Goal: Transaction & Acquisition: Purchase product/service

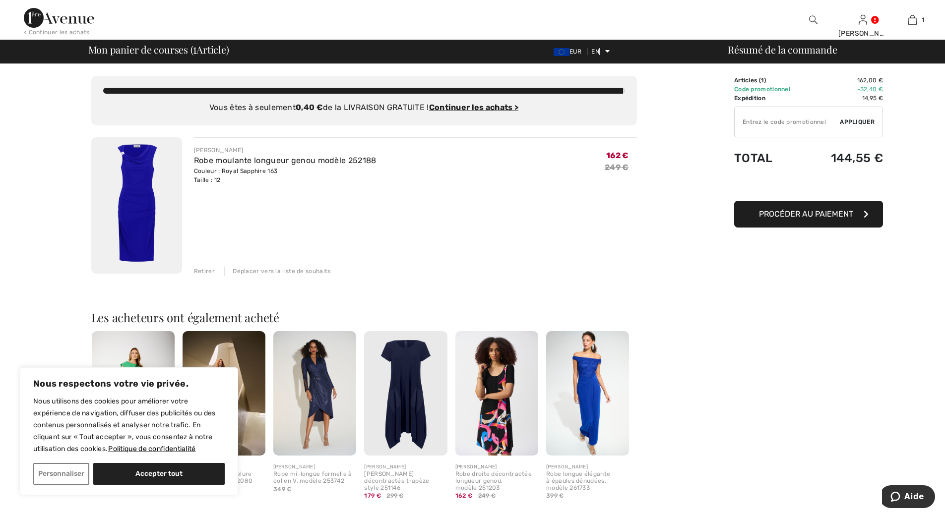
click at [819, 214] on font "Procéder au paiement" at bounding box center [806, 213] width 94 height 9
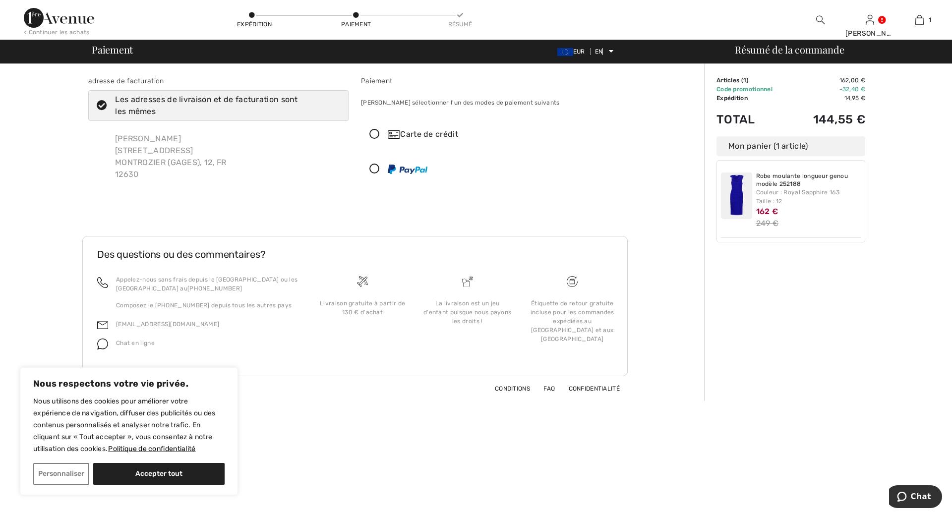
click at [375, 134] on icon at bounding box center [375, 134] width 26 height 10
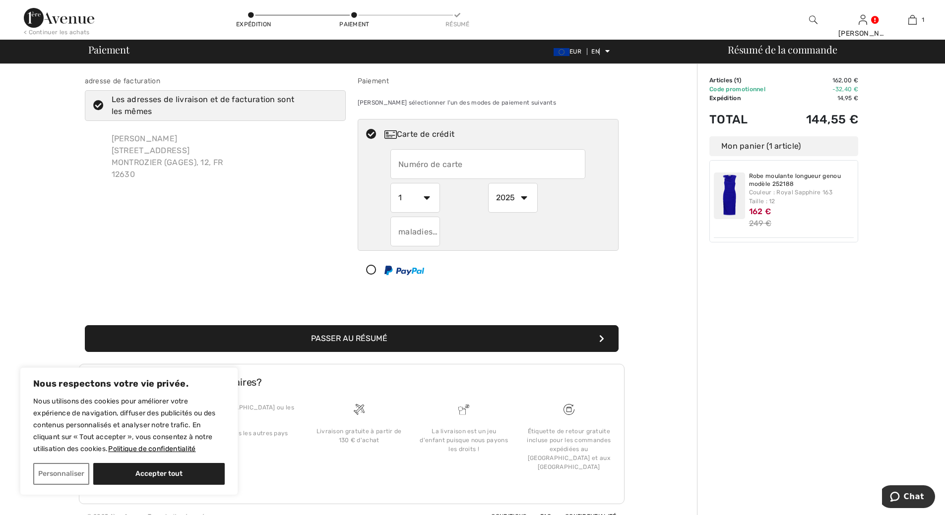
click at [410, 167] on input "text" at bounding box center [487, 164] width 195 height 30
type input "5137711260927279"
click at [415, 197] on select "1 2 3 4 5 6 7 8 9 10 11 12" at bounding box center [415, 198] width 50 height 30
select select "9"
click at [390, 183] on select "1 2 3 4 5 6 7 8 9 10 11 12" at bounding box center [415, 198] width 50 height 30
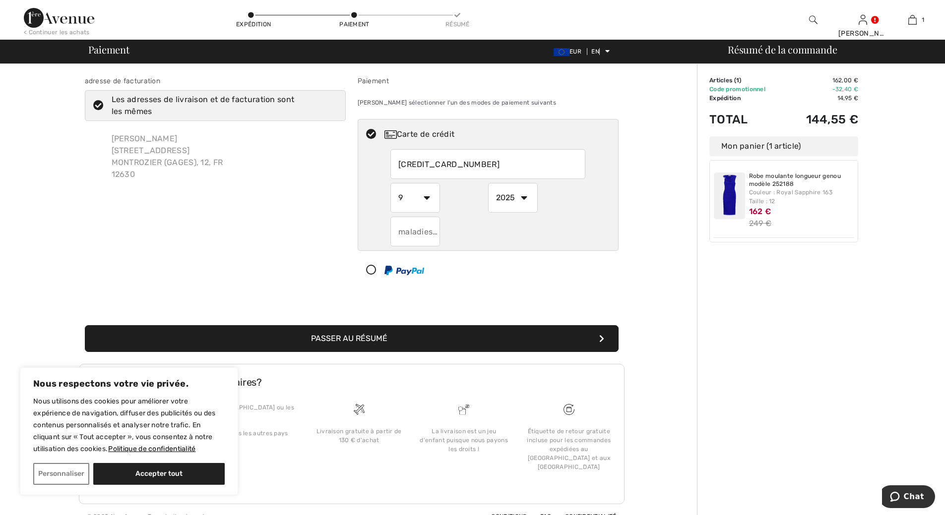
click at [525, 197] on select "2025 2026 2027 2028 2029 2030 2031 2032 2033 2034 2035" at bounding box center [513, 198] width 50 height 30
select select "2029"
click at [488, 183] on select "2025 2026 2027 2028 2029 2030 2031 2032 2033 2034 2035" at bounding box center [513, 198] width 50 height 30
click at [422, 233] on input "text" at bounding box center [415, 232] width 50 height 30
click at [422, 232] on input "text" at bounding box center [415, 232] width 50 height 30
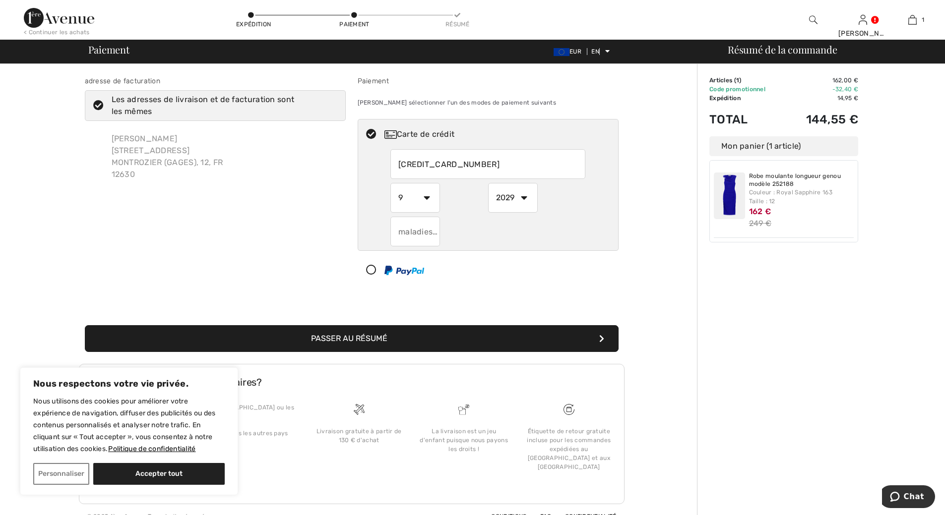
click at [434, 235] on input "text" at bounding box center [415, 232] width 50 height 30
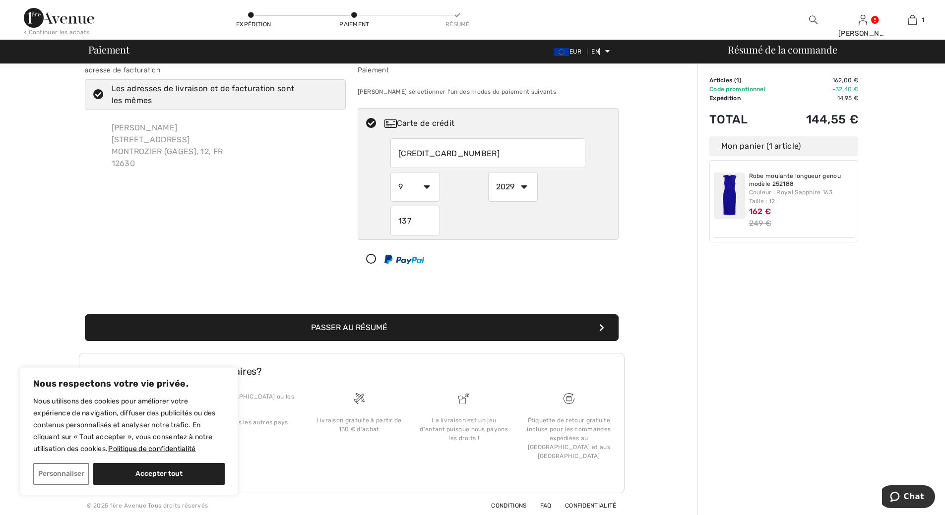
scroll to position [14, 0]
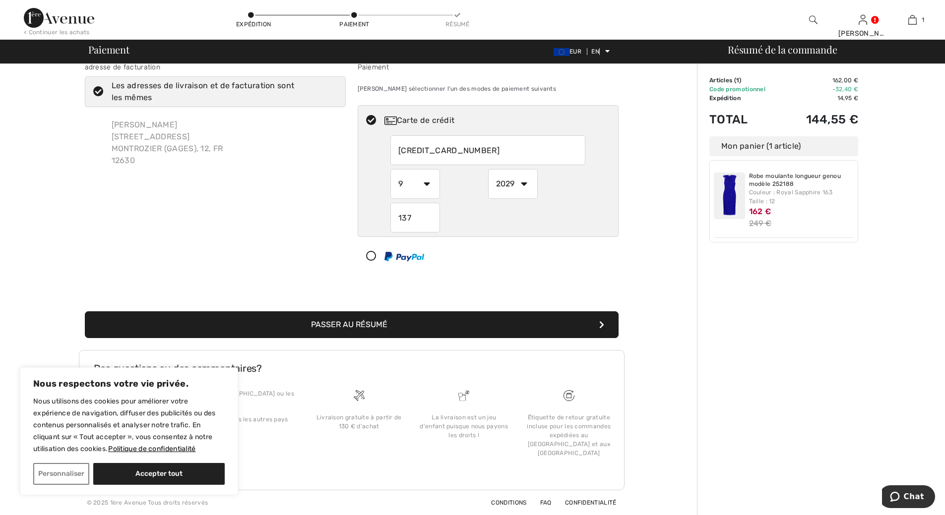
type input "137"
click at [376, 326] on font "Passer au résumé" at bounding box center [349, 324] width 76 height 9
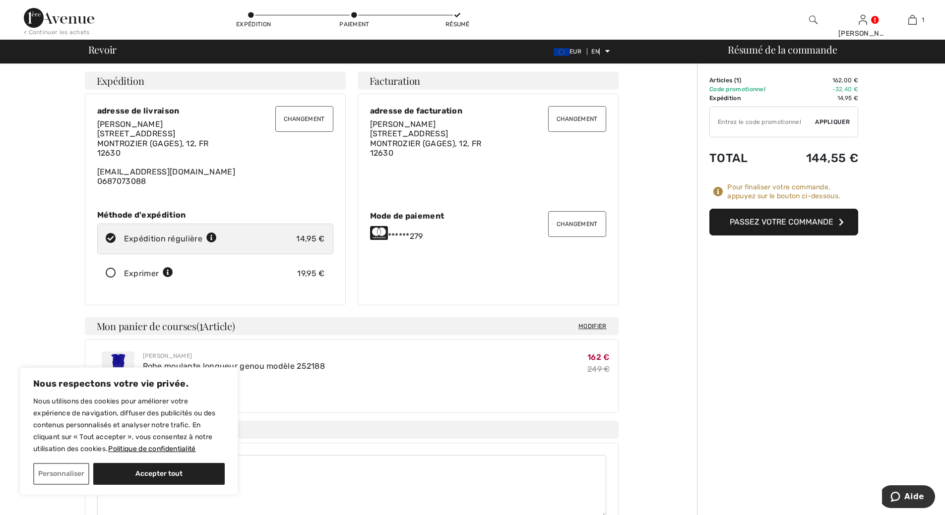
click at [759, 222] on font "Passez votre commande" at bounding box center [782, 221] width 104 height 9
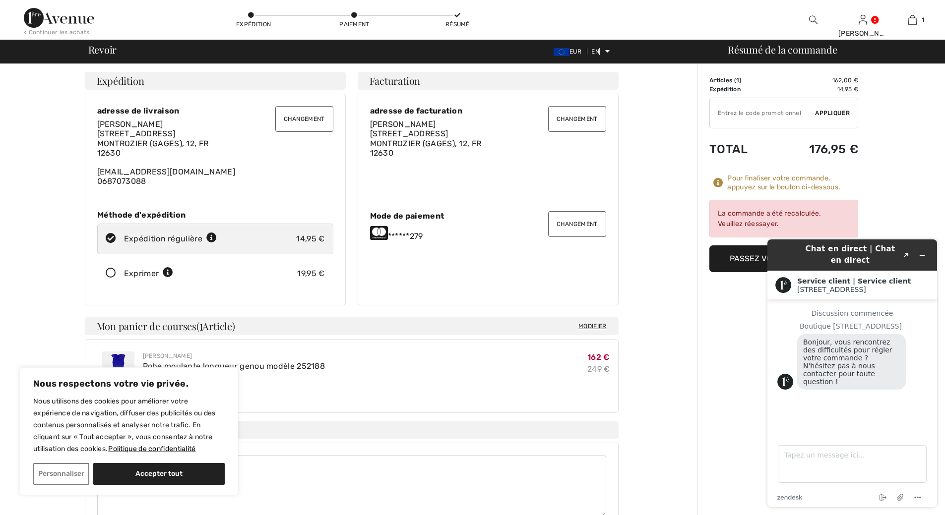
click at [818, 404] on div "Discussion commencée Boutique 1ère Avenue Bonjour, vous rencontrez des difficul…" at bounding box center [852, 363] width 150 height 109
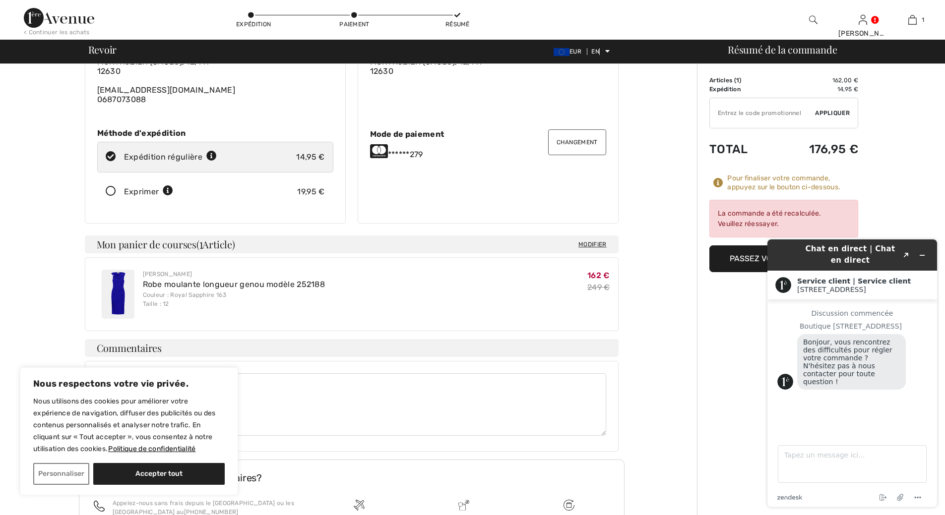
scroll to position [99, 0]
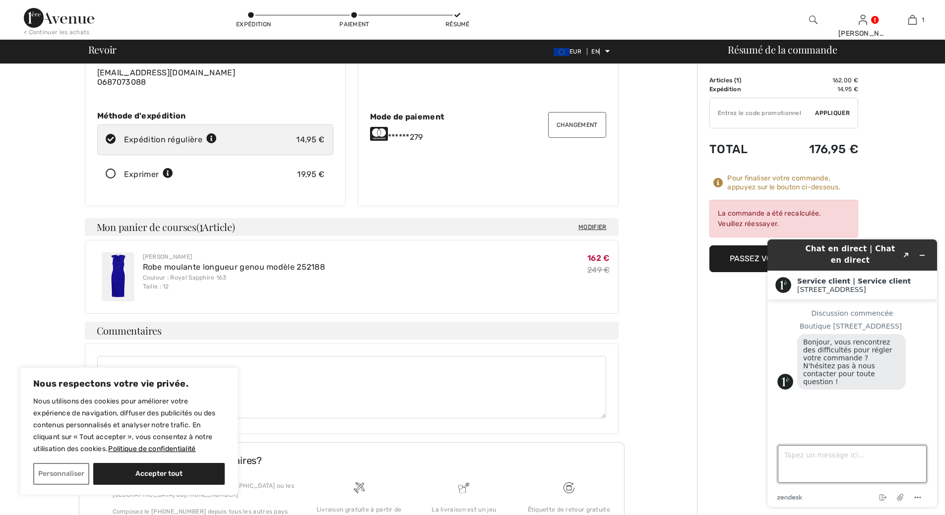
click at [797, 455] on textarea "Tapez un message ici..." at bounding box center [852, 464] width 149 height 38
type textarea "BONJOUR"
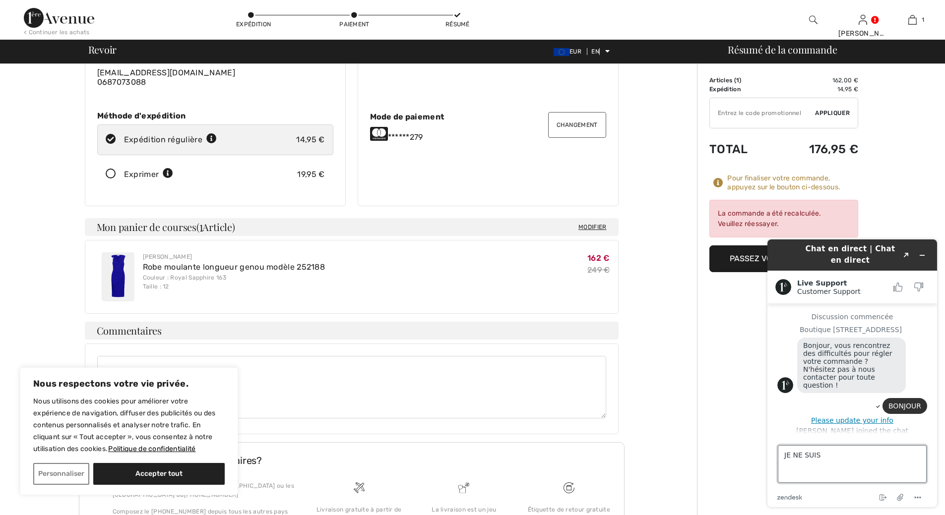
scroll to position [4, 0]
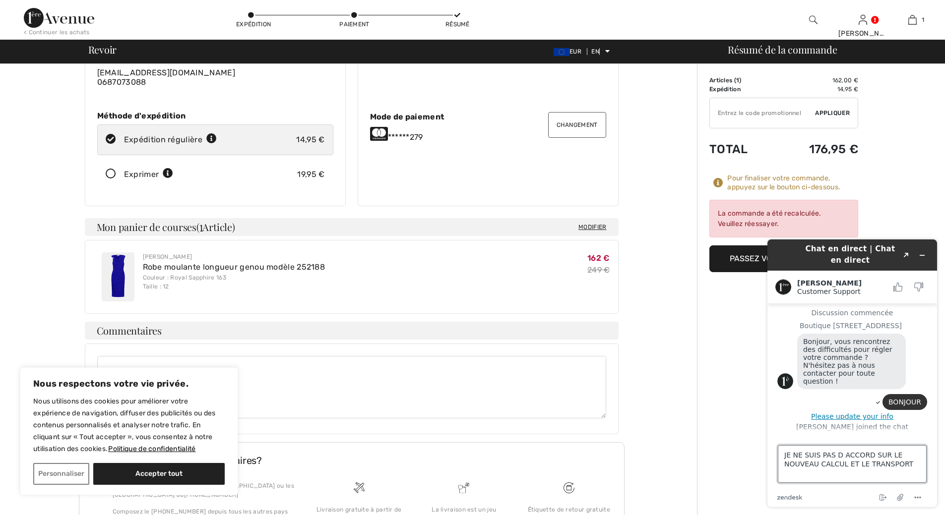
type textarea "JE NE SUIS PAS D ACCORD SUR LE NOUVEAU CALCUL ET LE TRANSPORT"
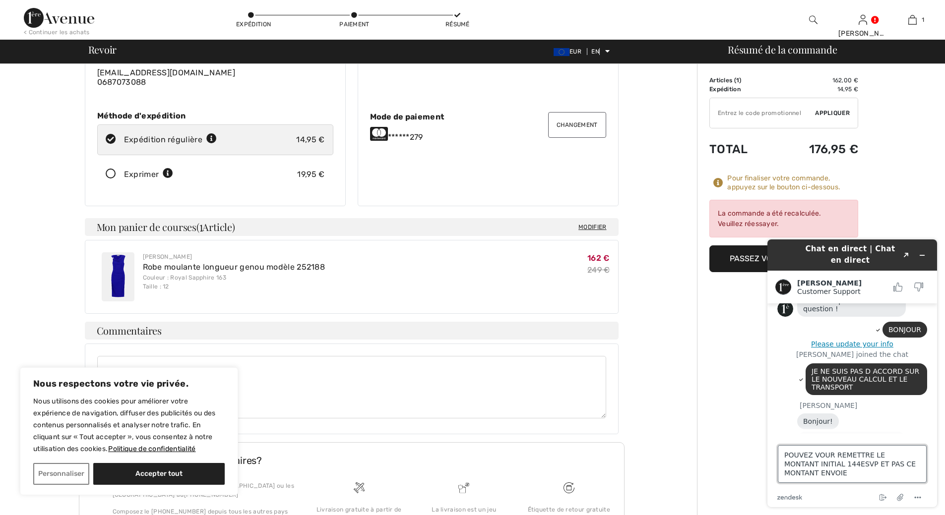
scroll to position [104, 0]
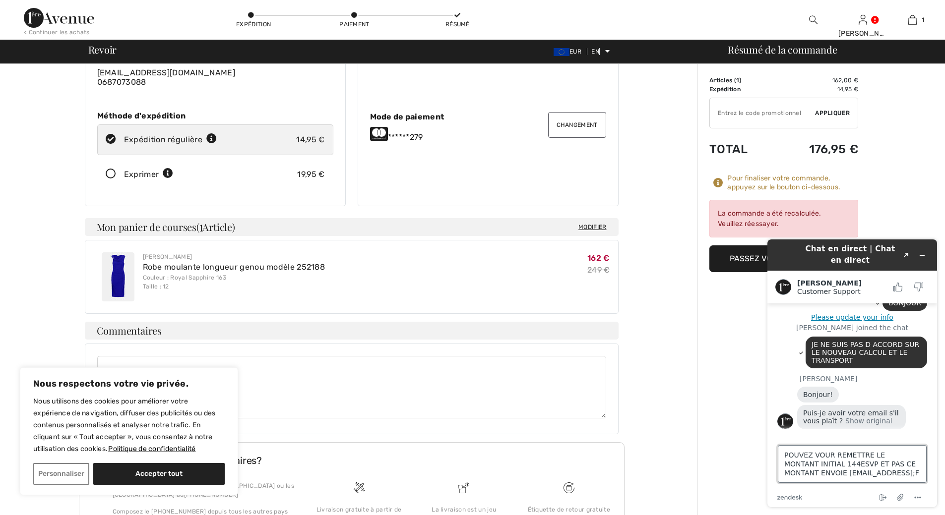
type textarea "POUVEZ VOUR REMETTRE LE MONTANT INITIAL 144ESVP ET PAS CE MONTANT ENVOIE [EMAIL…"
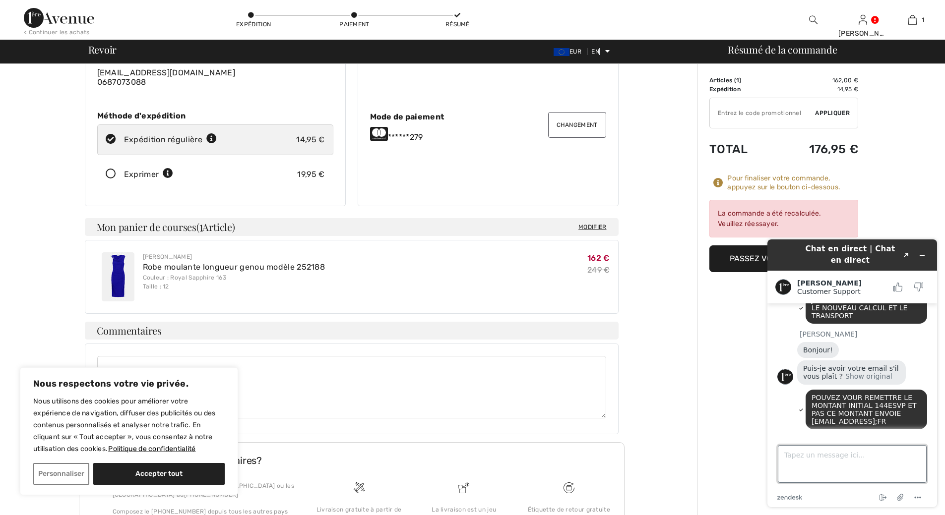
scroll to position [200, 0]
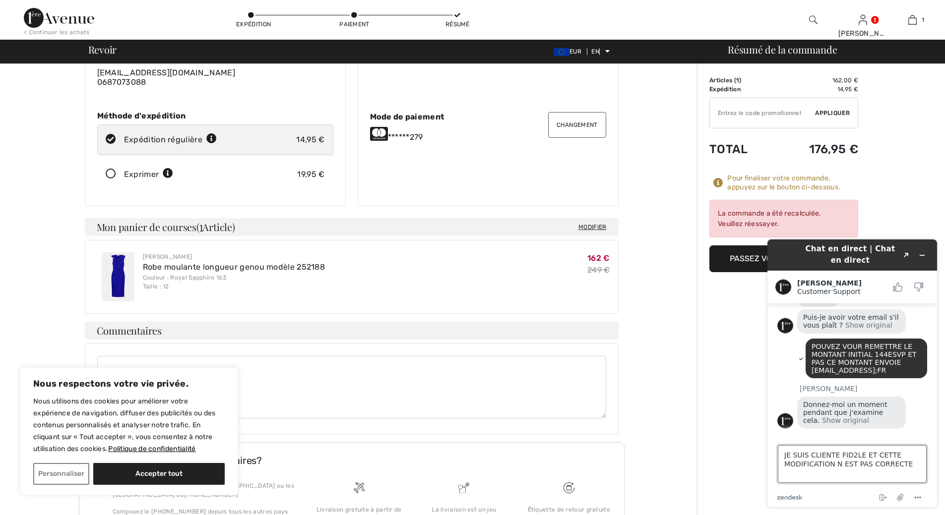
click at [849, 455] on textarea "JE SUIS CLIENTE FID2LE ET CETTE MODIFICATION N EST PAS CORRECTE" at bounding box center [852, 464] width 149 height 38
type textarea "JE SUIS CLIENTE FIDeLE ET CETTE MODIFICATION N EST PAS CORRECTE"
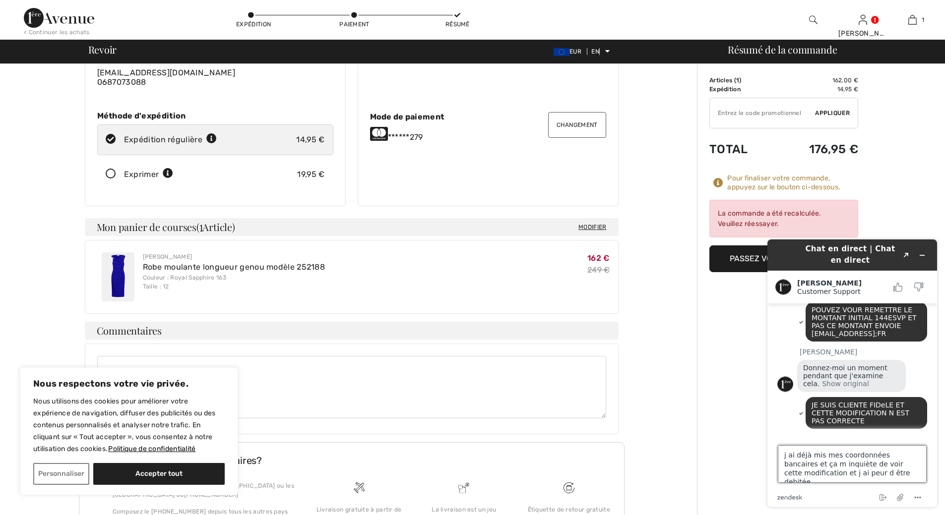
type textarea "j ai déjà mis mes coordonnées bancaires et ça m inquiète de voir cette modifica…"
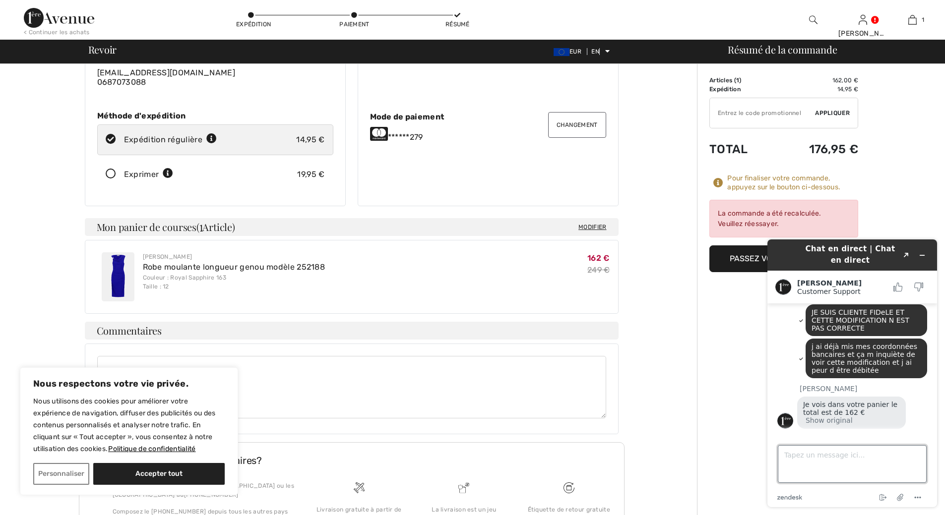
scroll to position [331, 0]
type textarea "il y avait une ritourne de 34e je crois"
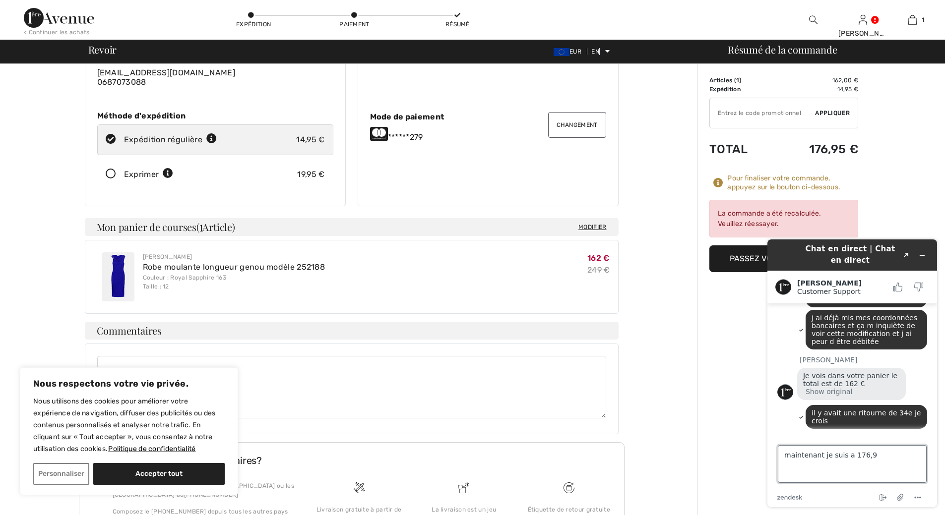
type textarea "maintenant je suis a 176,95"
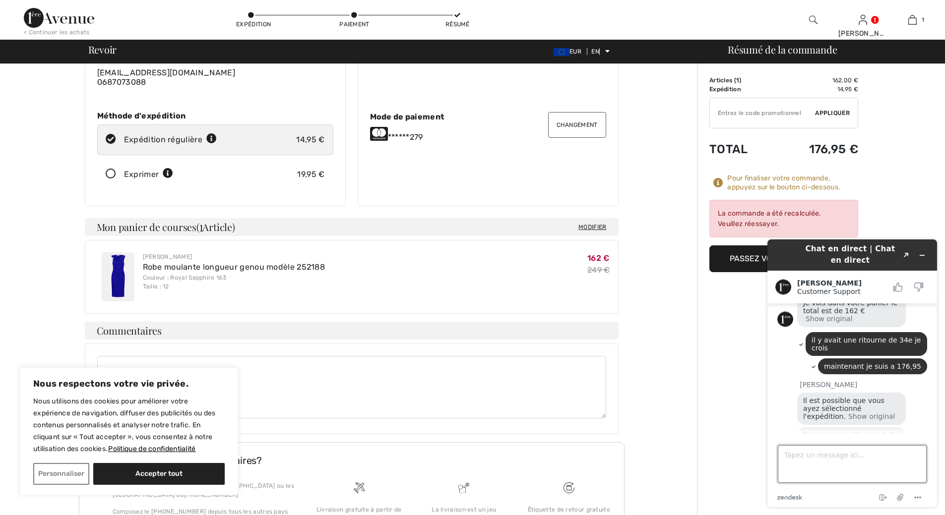
scroll to position [465, 0]
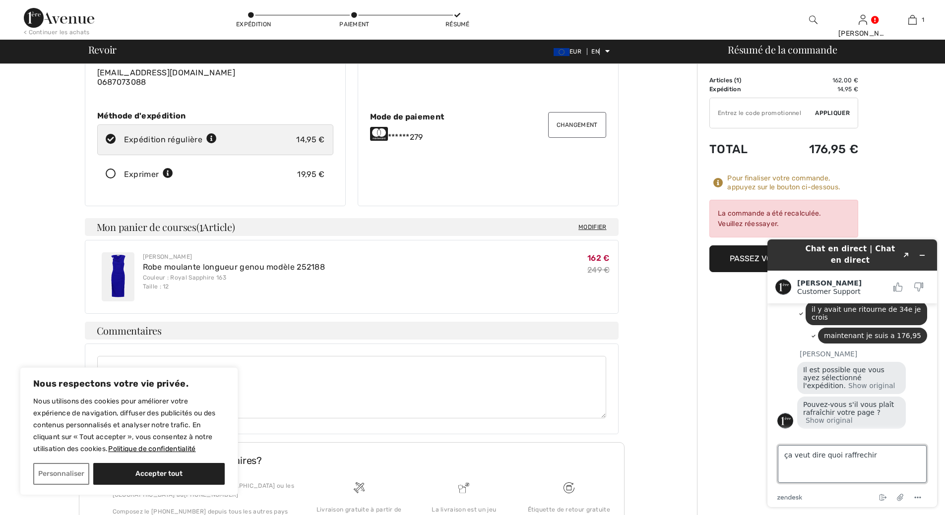
type textarea "ça veut dire quoi raffrechir"
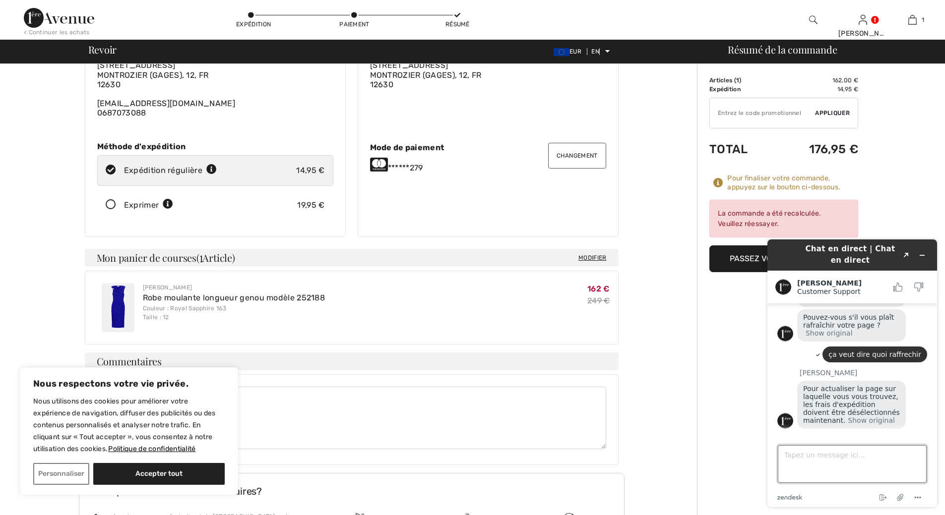
scroll to position [0, 0]
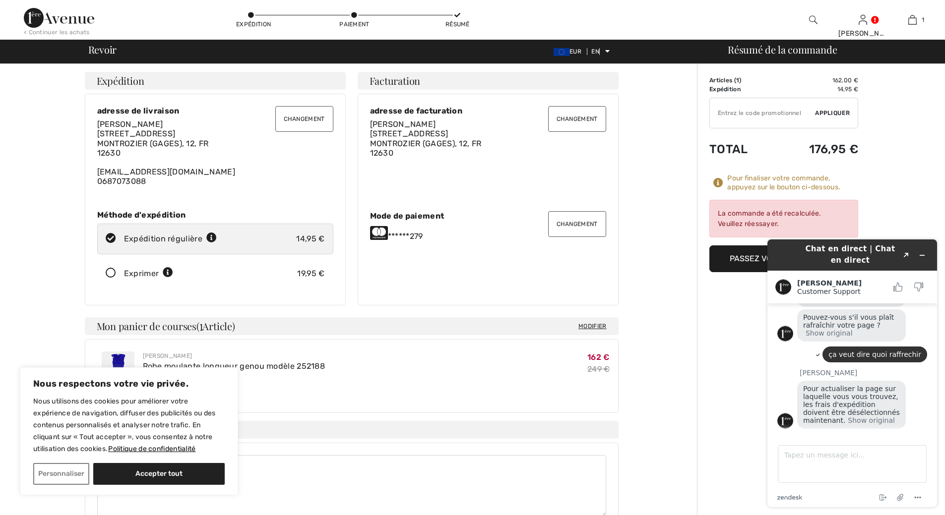
click at [109, 237] on icon at bounding box center [111, 239] width 26 height 10
click at [110, 237] on icon at bounding box center [111, 239] width 26 height 10
radio input "true"
click at [736, 90] on font "Expédition" at bounding box center [724, 89] width 31 height 7
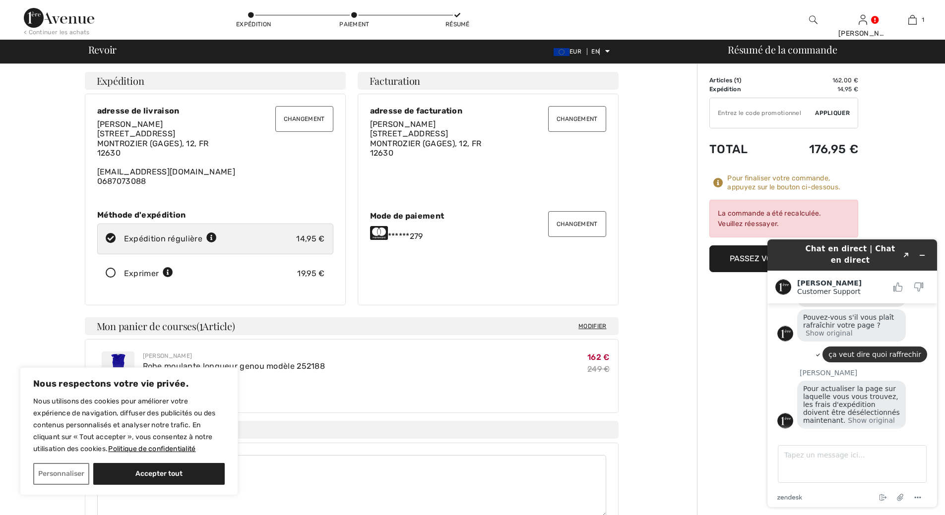
drag, startPoint x: 758, startPoint y: 109, endPoint x: 747, endPoint y: 112, distance: 10.7
click at [747, 112] on input "TEXT" at bounding box center [762, 113] width 105 height 30
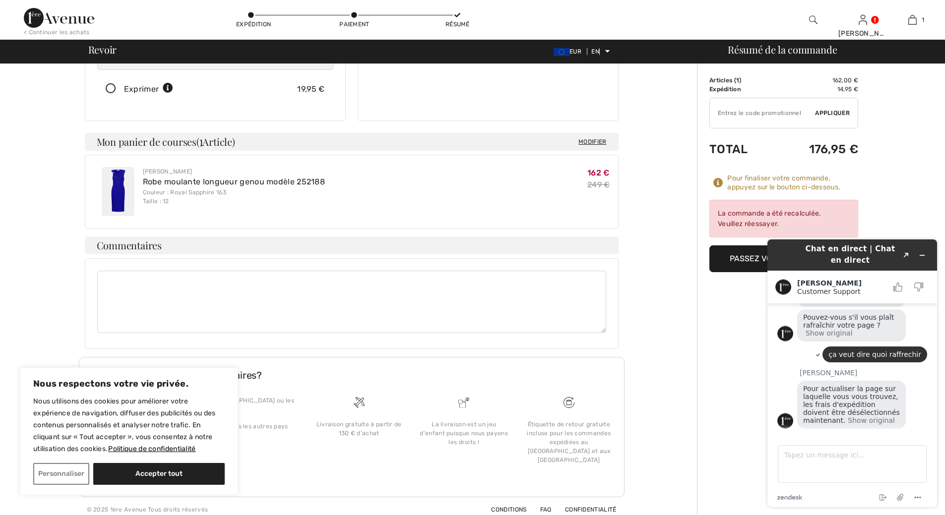
scroll to position [191, 0]
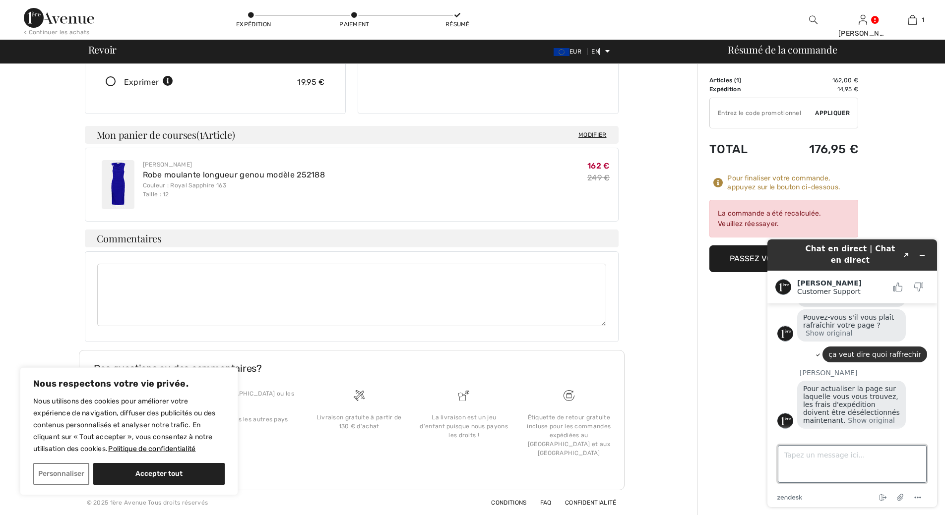
click at [802, 460] on textarea "Tapez un message ici..." at bounding box center [852, 464] width 149 height 38
type textarea "je ne peux pas"
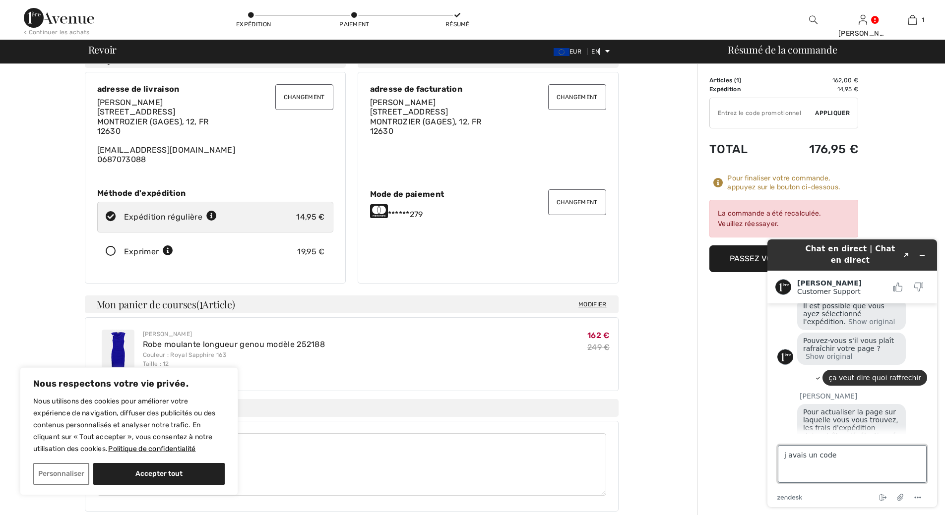
scroll to position [0, 0]
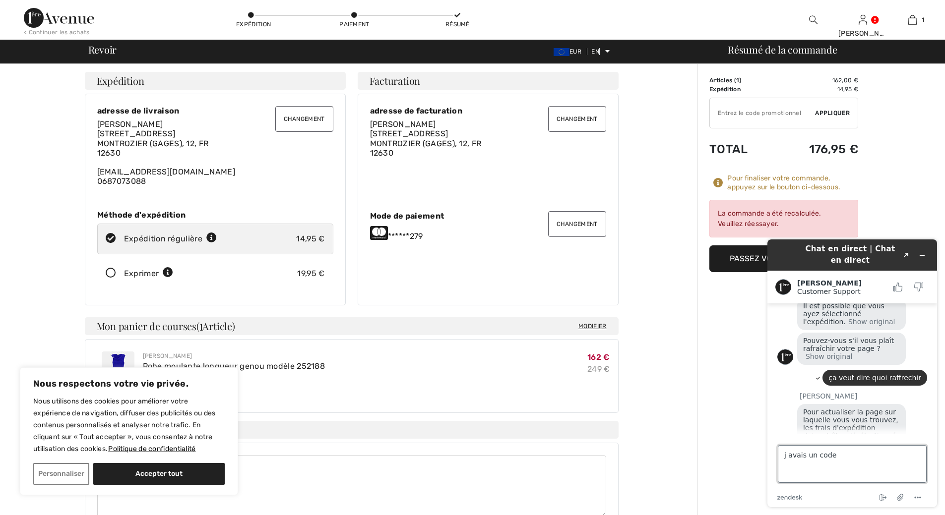
type textarea "j avais un code"
click at [775, 227] on font "La commande a été recalculée. Veuillez réessayer." at bounding box center [770, 218] width 104 height 19
drag, startPoint x: 709, startPoint y: 90, endPoint x: 863, endPoint y: 100, distance: 154.6
click at [863, 100] on div "Order Summary Details Articles ( 1 ) 162,00 € Code promotionnel 0,00 € Expéditi…" at bounding box center [821, 385] width 248 height 643
click at [884, 191] on div "Order Summary Details Articles ( 1 ) 162,00 € Code promotionnel 0,00 € Expéditi…" at bounding box center [821, 385] width 248 height 643
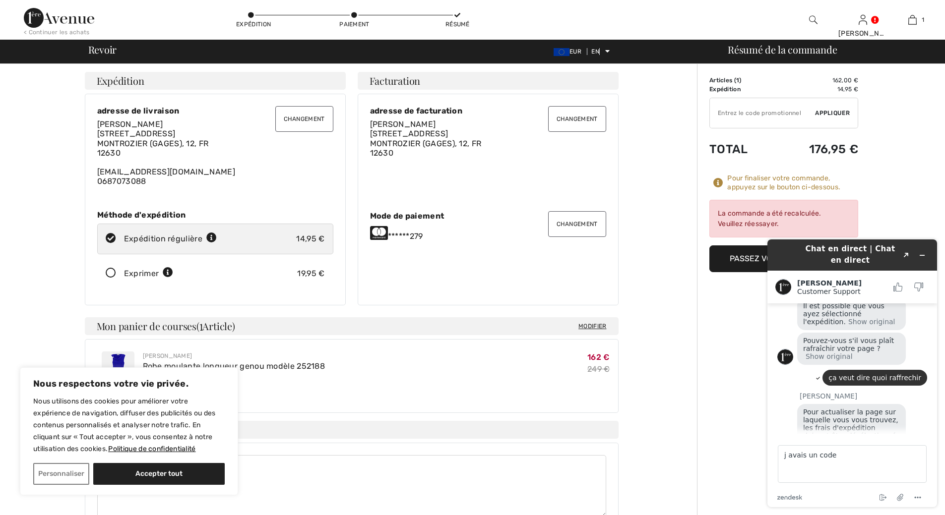
click at [111, 238] on icon at bounding box center [111, 239] width 26 height 10
click at [112, 238] on icon at bounding box center [111, 239] width 26 height 10
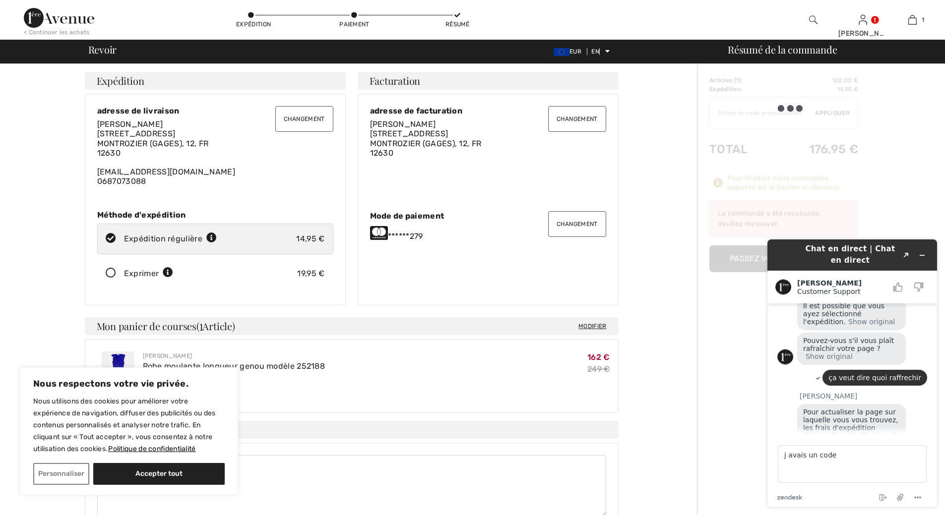
click at [112, 238] on icon at bounding box center [111, 239] width 26 height 10
radio input "true"
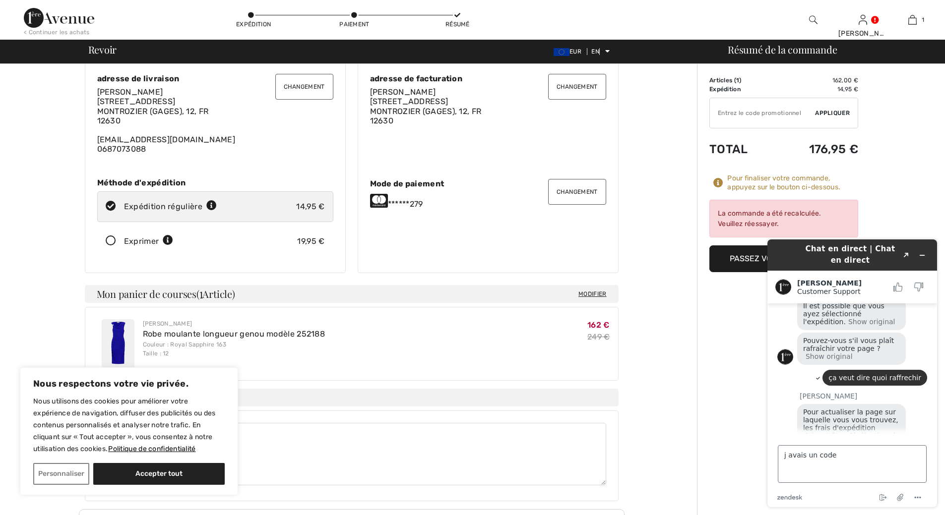
scroll to position [50, 0]
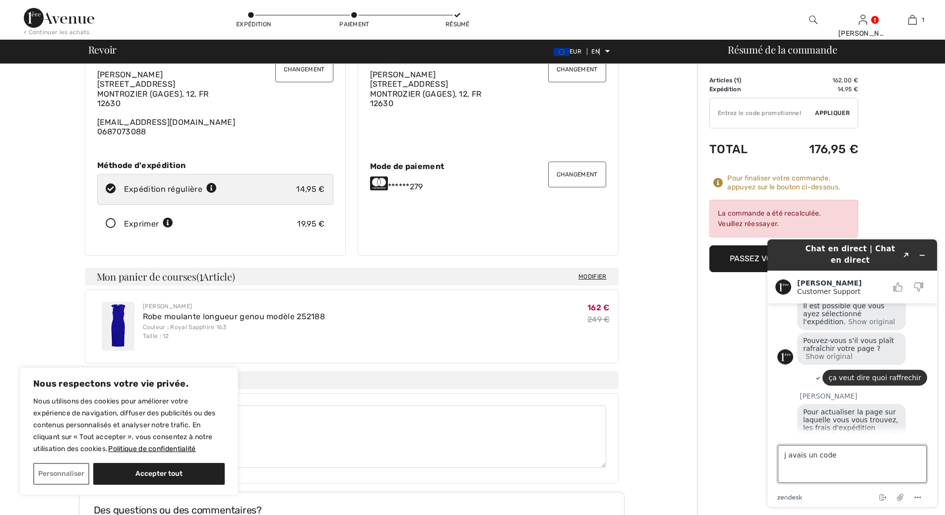
click at [836, 455] on textarea "j avais un code" at bounding box center [852, 464] width 149 height 38
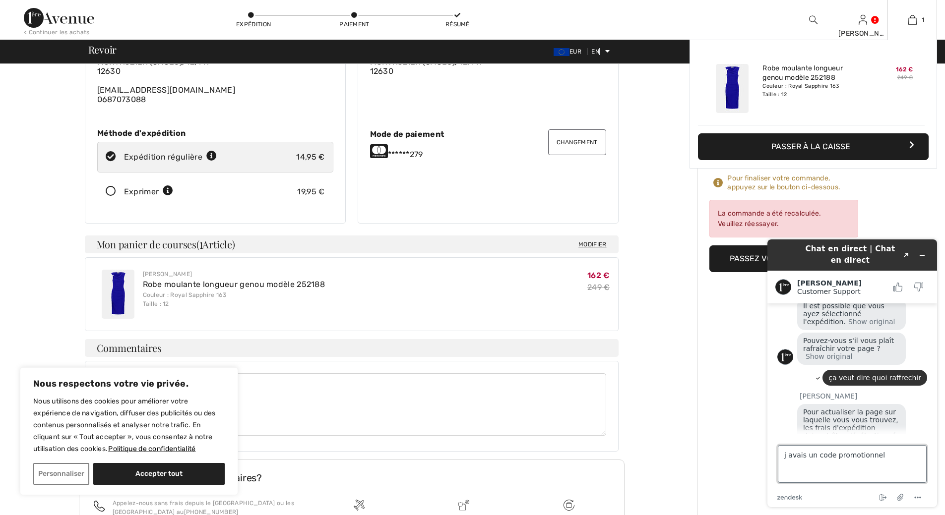
scroll to position [99, 0]
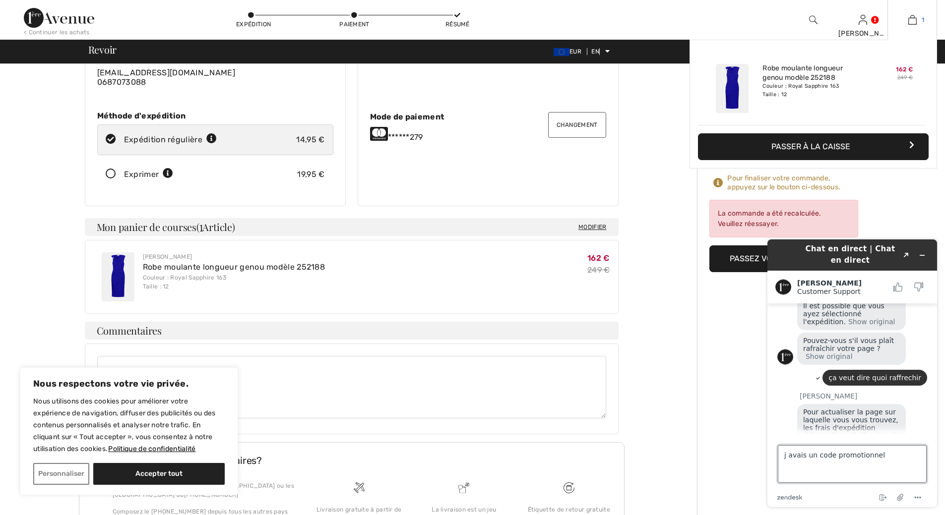
type textarea "j avais un code promotionnel"
click at [913, 21] on img at bounding box center [912, 20] width 8 height 12
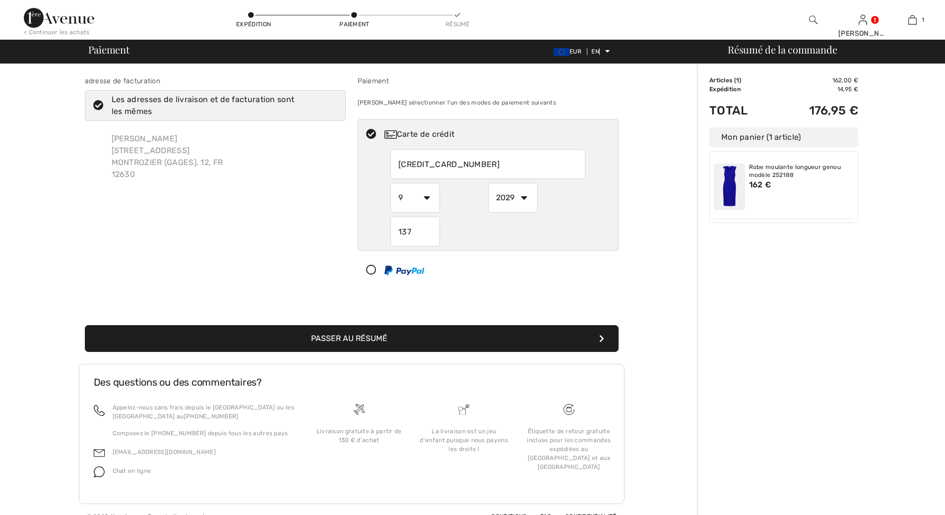
select select "9"
select select "2029"
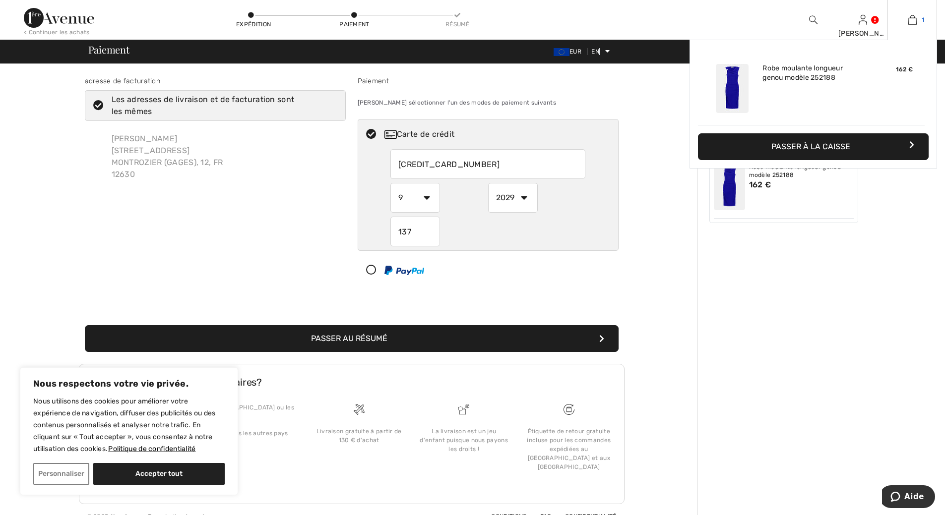
click at [910, 18] on img at bounding box center [912, 20] width 8 height 12
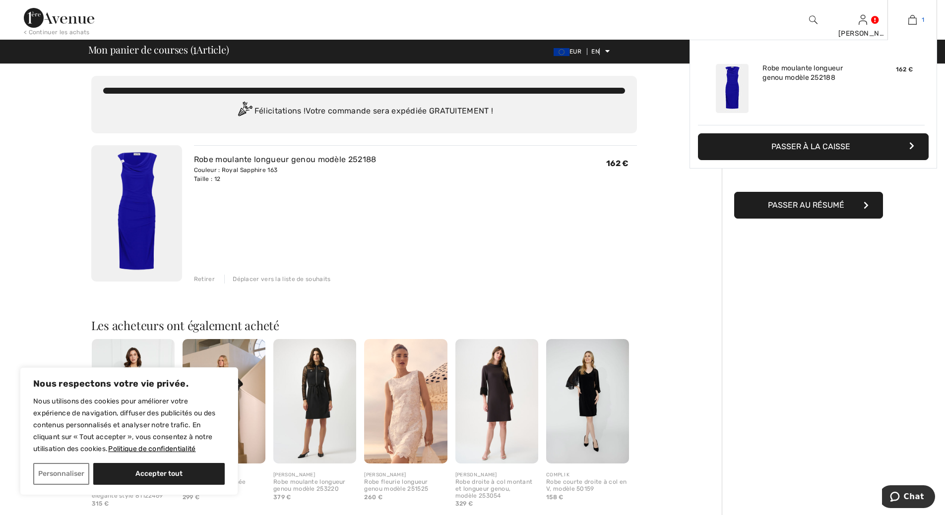
click at [913, 22] on img at bounding box center [912, 20] width 8 height 12
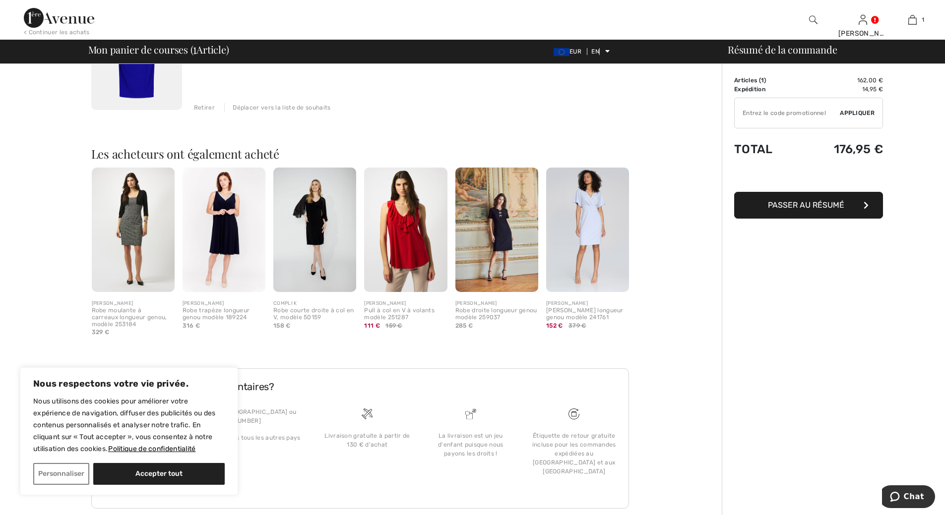
scroll to position [190, 0]
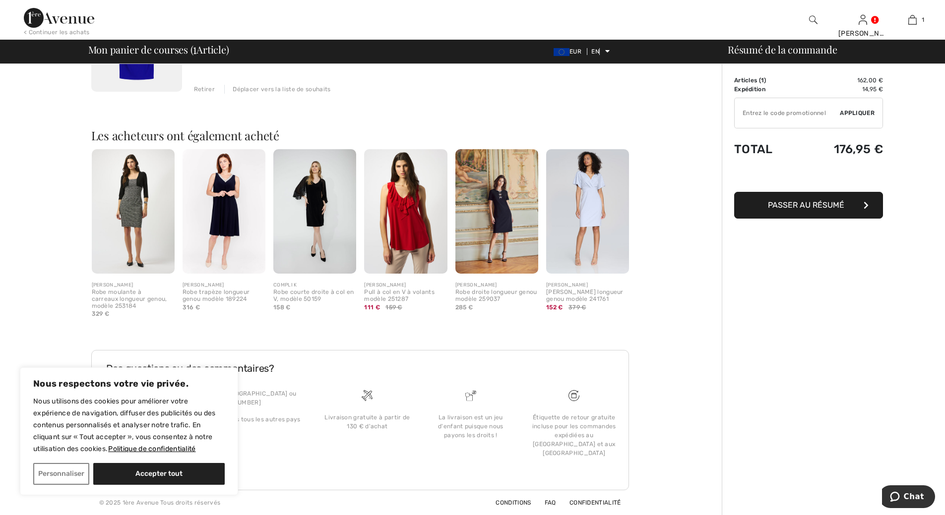
click at [767, 242] on div "Order Summary Details Articles ( 1 ) 162,00 € Promo code € 0.00 Expédition 14,9…" at bounding box center [833, 194] width 223 height 641
click at [755, 231] on div "Order Summary Details Articles ( 1 ) 162,00 € Promo code € 0.00 Expédition 14,9…" at bounding box center [833, 194] width 223 height 641
click at [754, 238] on div "Order Summary Details Articles ( 1 ) 162,00 € Promo code € 0.00 Expédition 14,9…" at bounding box center [833, 194] width 223 height 641
click at [714, 375] on div "You are only € 0.00 away from FREE SHIPPING! Continue Shopping > Félicitations …" at bounding box center [364, 194] width 716 height 641
click at [908, 494] on span "Chat" at bounding box center [914, 496] width 20 height 9
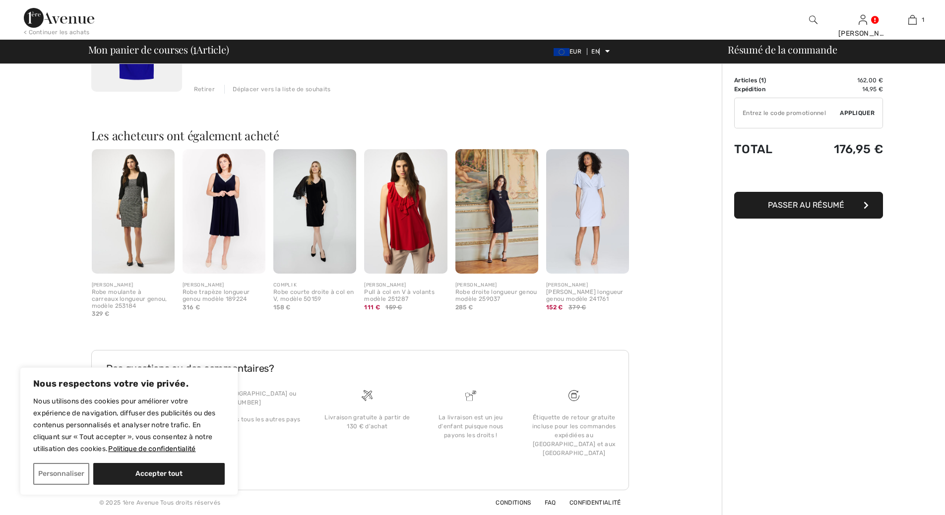
scroll to position [0, 0]
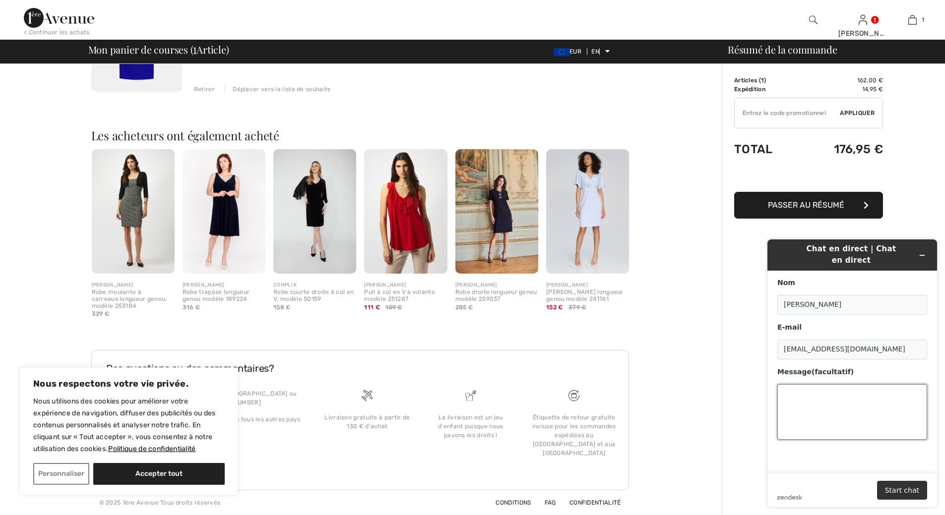
click at [799, 396] on textarea "Message (facultatif)" at bounding box center [852, 412] width 150 height 56
type textarea "je vous ai perdue ;pouvez vous me contacter a nouveau je"
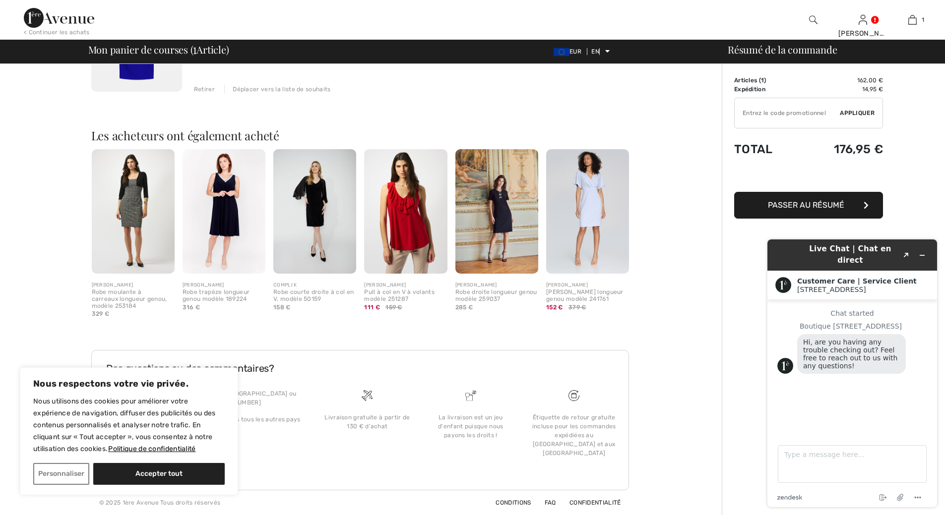
click at [828, 378] on div "Chat started Boutique 1ère Avenue Hi, are you having any trouble checking out? …" at bounding box center [852, 363] width 150 height 109
click at [823, 361] on span "Hi, are you having any trouble checking out? Feel free to reach out to us with …" at bounding box center [851, 354] width 97 height 32
click at [890, 286] on div "[STREET_ADDRESS]" at bounding box center [863, 290] width 132 height 8
click at [845, 352] on span "Hi, are you having any trouble checking out? Feel free to reach out to us with …" at bounding box center [851, 354] width 97 height 32
click at [791, 403] on div "Chat started Boutique 1ère Avenue Hi, are you having any trouble checking out? …" at bounding box center [852, 363] width 150 height 109
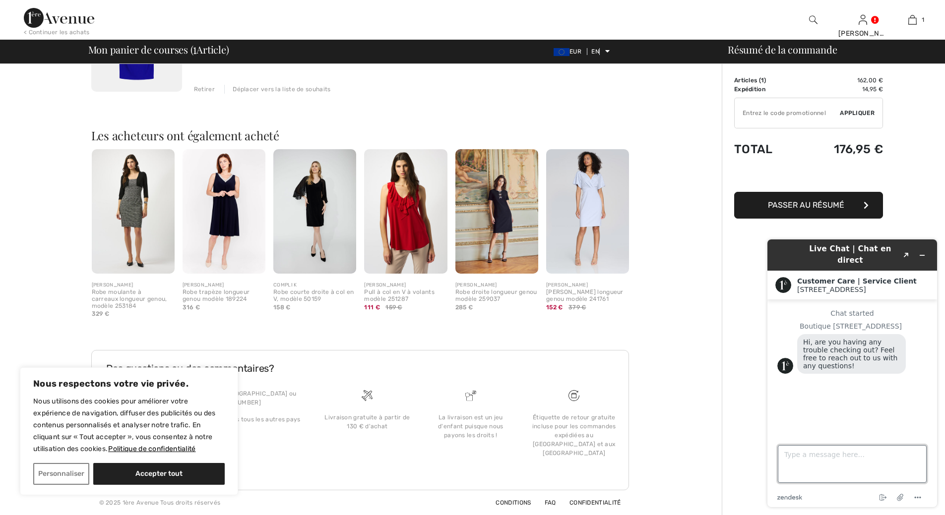
click at [803, 464] on textarea "Type a message here..." at bounding box center [852, 464] width 149 height 38
type textarea "p"
type textarea "ecrire en francais et remettez moi en contact avec Amanda ,le chat a été interr…"
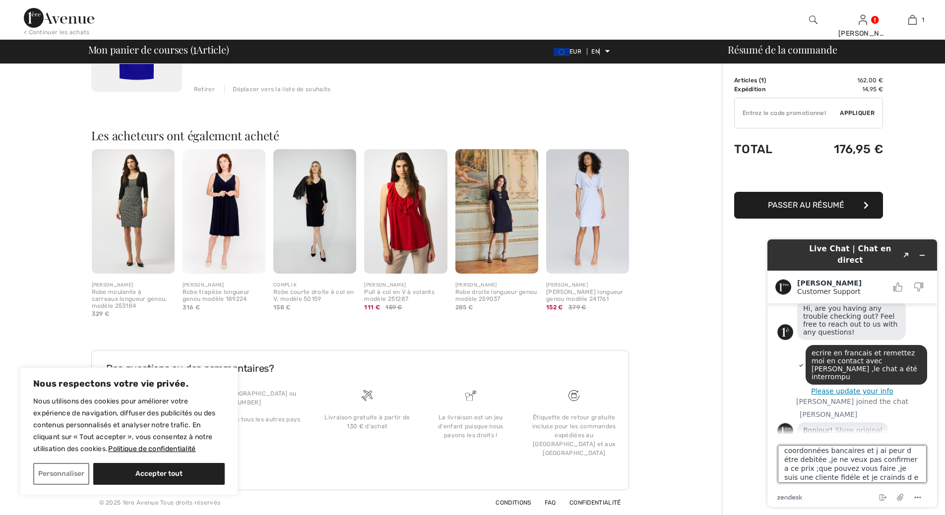
scroll to position [40, 0]
type textarea "je suis mecontente sur la modification du montant de la commande 144e a 176e ,i…"
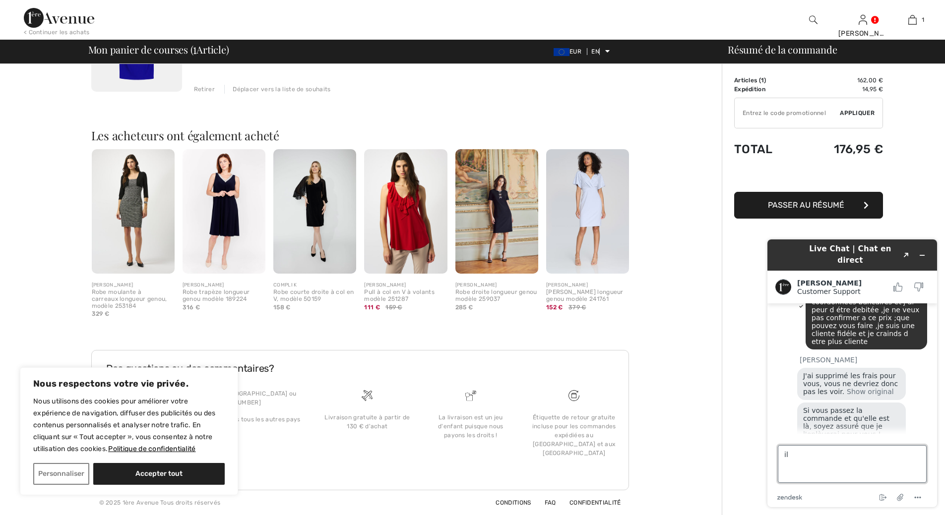
scroll to position [217, 0]
type textarea "ile montant avec le code promotionnel etait de 144e"
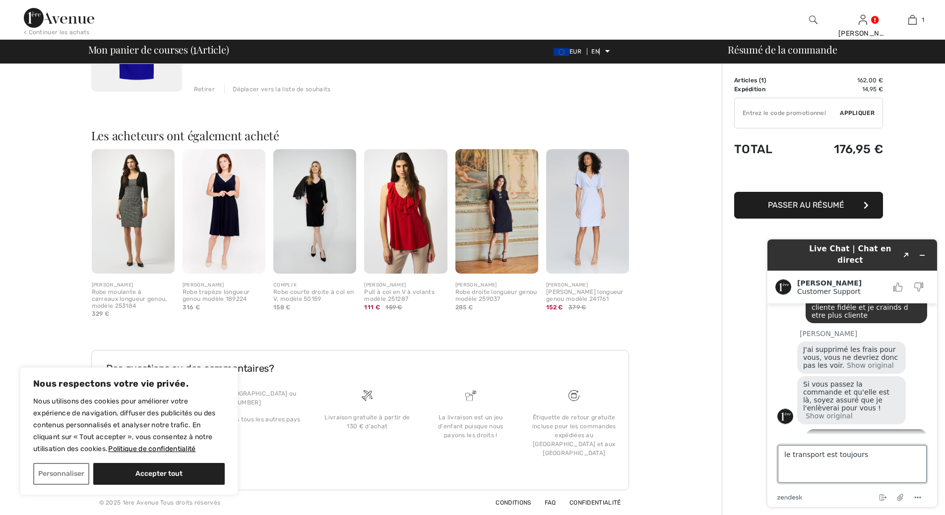
scroll to position [290, 0]
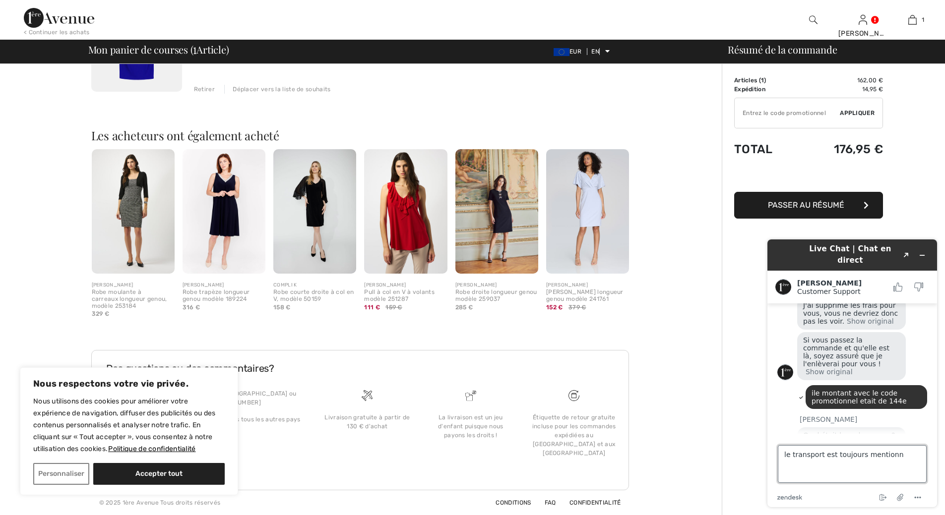
type textarea "le transport est toujours mentionné"
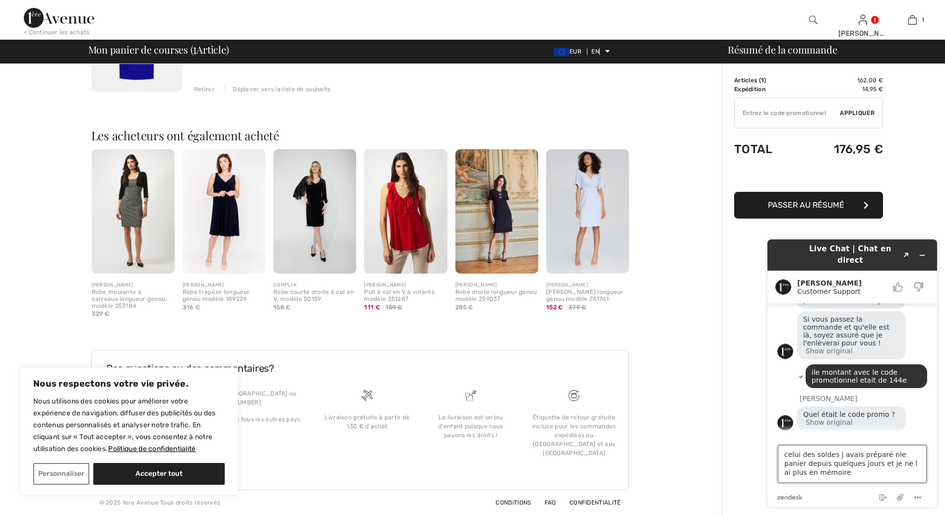
type textarea "celui des soldes j avais préparé nle panier depuis quelques jours et je ne l ai…"
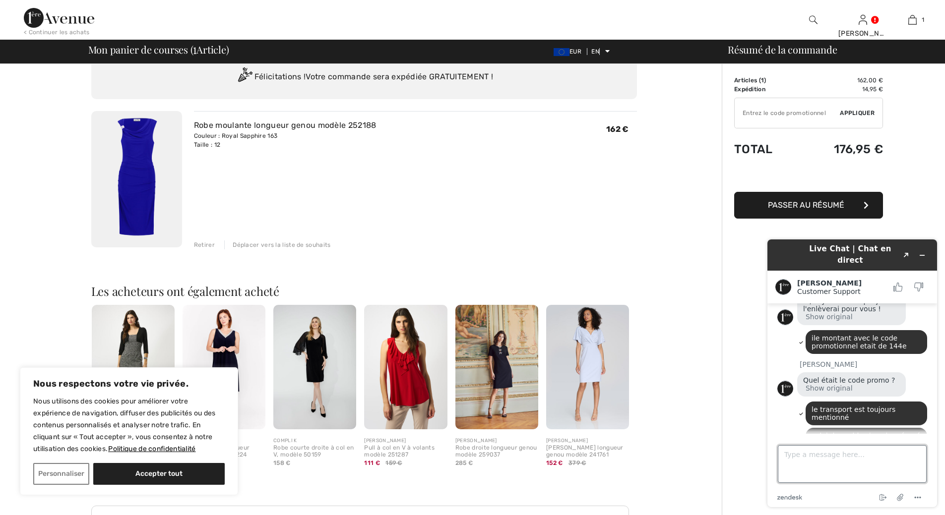
scroll to position [50, 0]
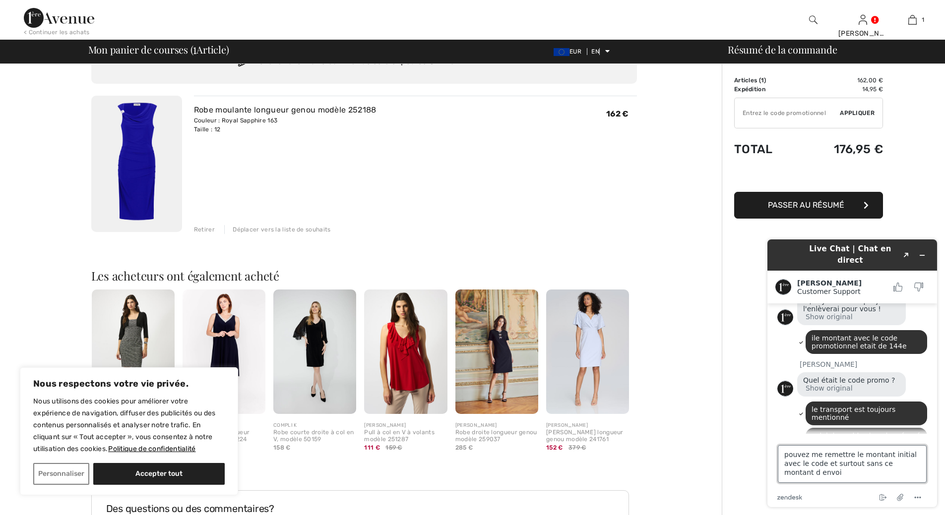
type textarea "pouvez me remettre le montant initial avec le code et surtout sans ce montant d…"
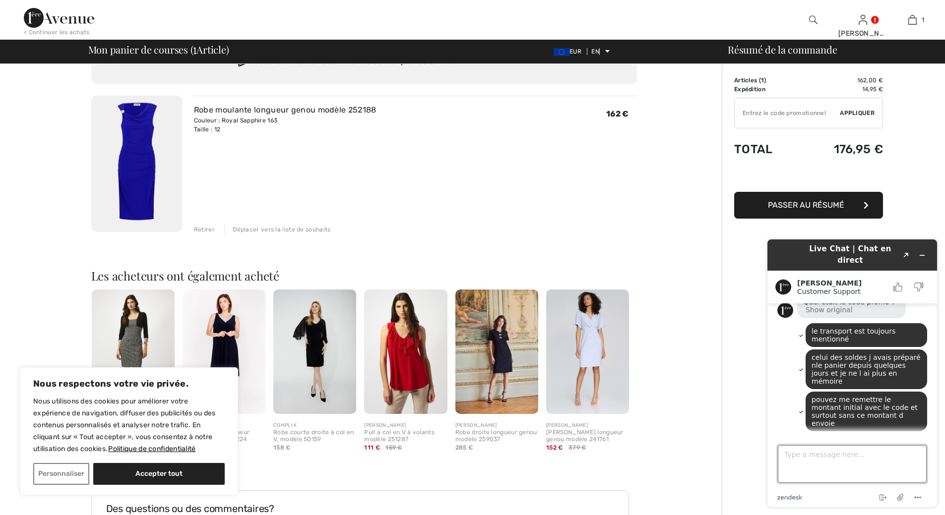
scroll to position [458, 0]
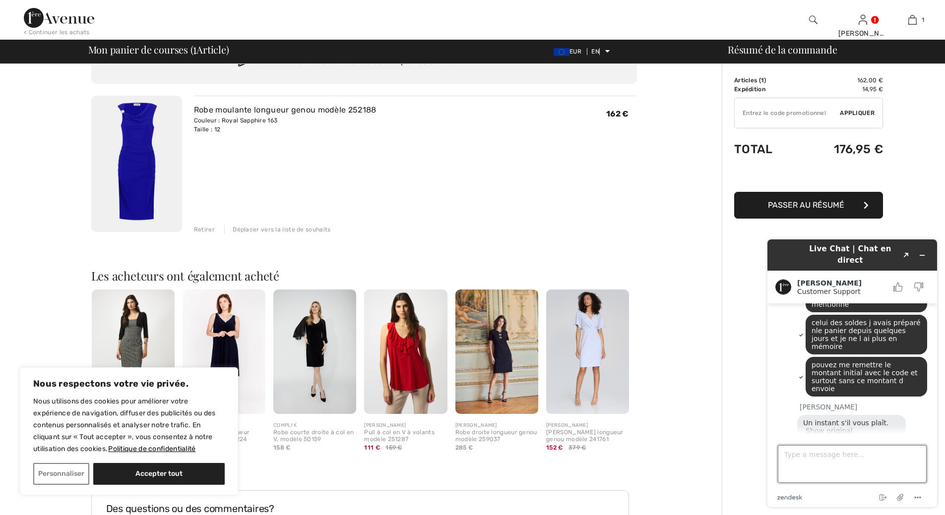
click at [798, 458] on textarea "Type a message here..." at bounding box center [852, 464] width 149 height 38
type textarea "[EMAIL_ADDRESS][DOMAIN_NAME]"
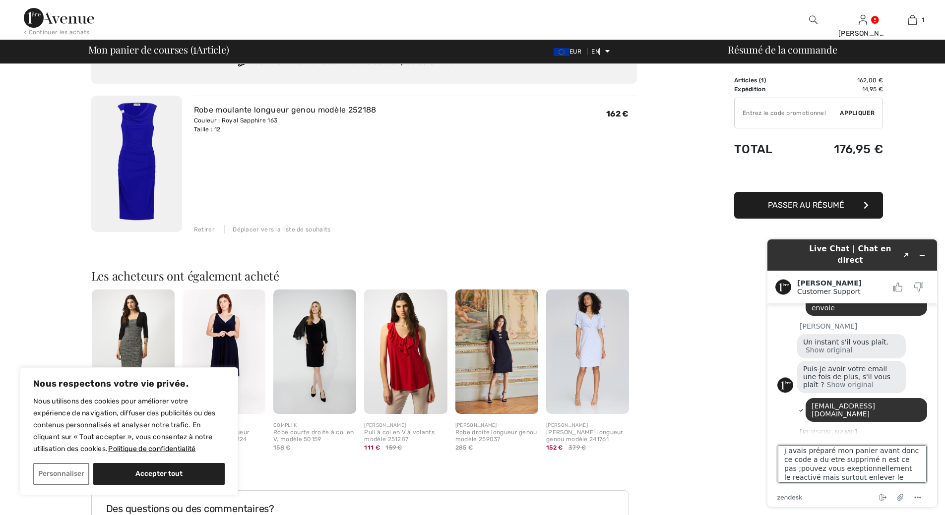
scroll to position [13, 0]
type textarea "j avais préparé mon panier avant donc ce code a du etre supprimé n est ce pas ;…"
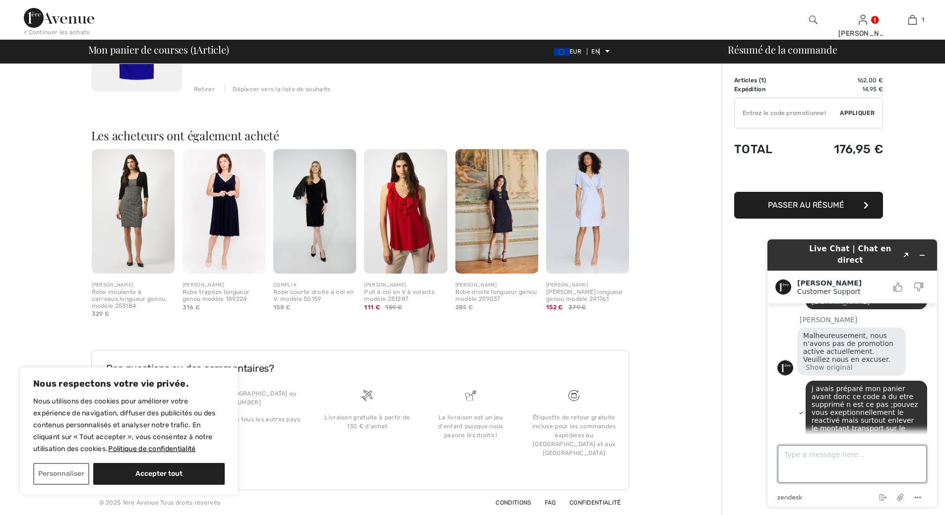
scroll to position [0, 0]
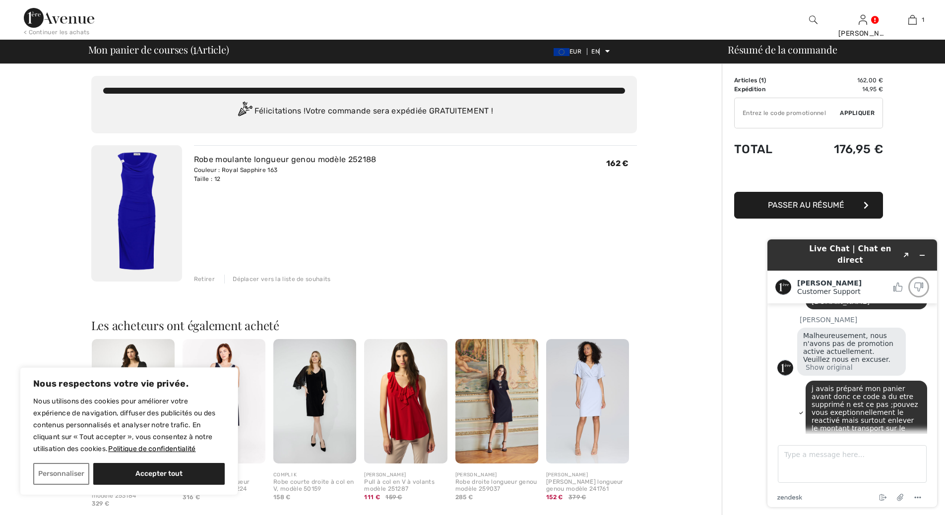
drag, startPoint x: 914, startPoint y: 283, endPoint x: 934, endPoint y: 301, distance: 26.4
click at [934, 301] on div "Live Chat | Chat en direct Created with Sketch. Amanda Customer Support Custome…" at bounding box center [852, 374] width 170 height 268
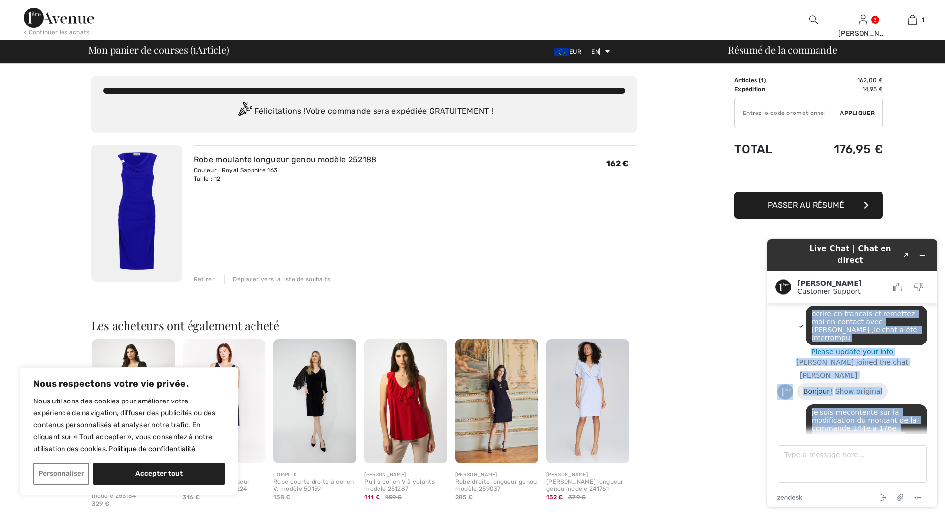
drag, startPoint x: 928, startPoint y: 302, endPoint x: 934, endPoint y: 294, distance: 9.5
click at [934, 304] on main "Chat started Boutique 1ère Avenue Hi, are you having any trouble checking out? …" at bounding box center [853, 369] width 162 height 130
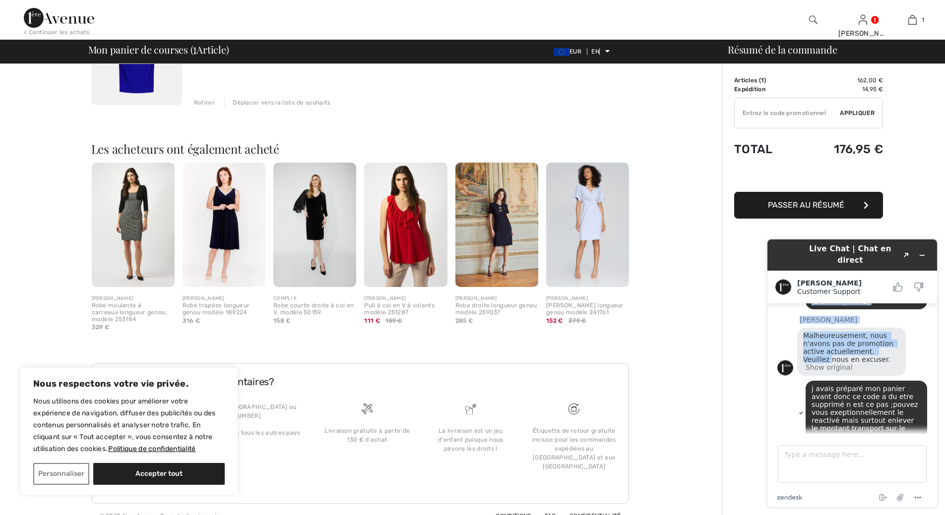
scroll to position [190, 0]
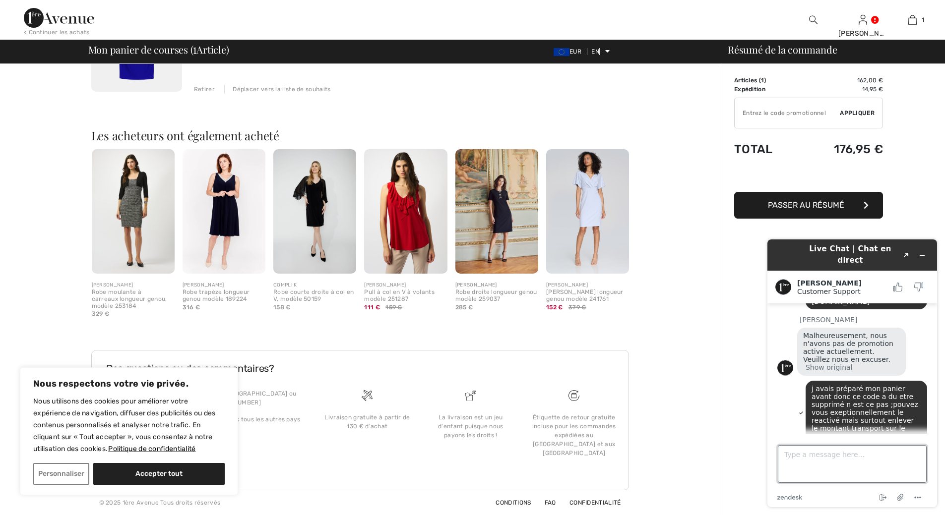
click at [792, 457] on textarea "Type a message here..." at bounding box center [852, 464] width 149 height 38
type textarea "je ne sais plus il etait noté sur le mail publicité de la vente fin de saison"
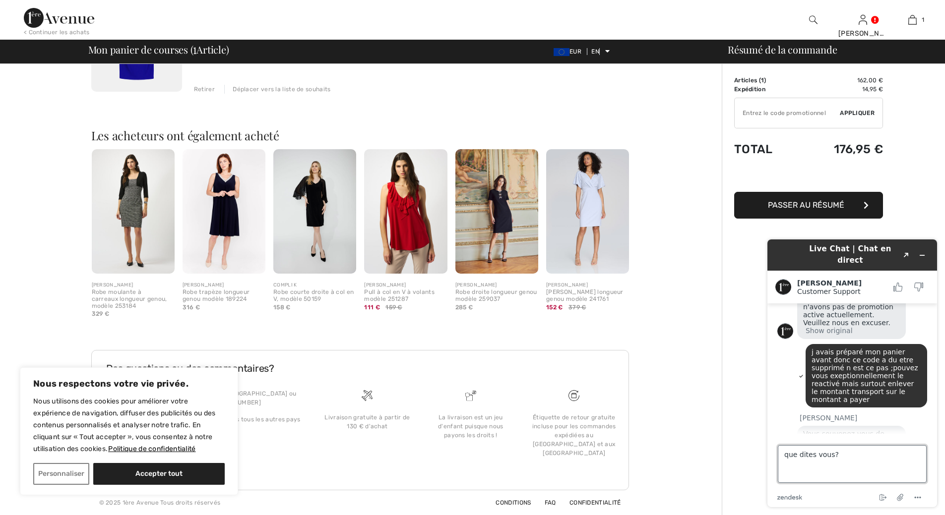
type textarea "que dites vous??"
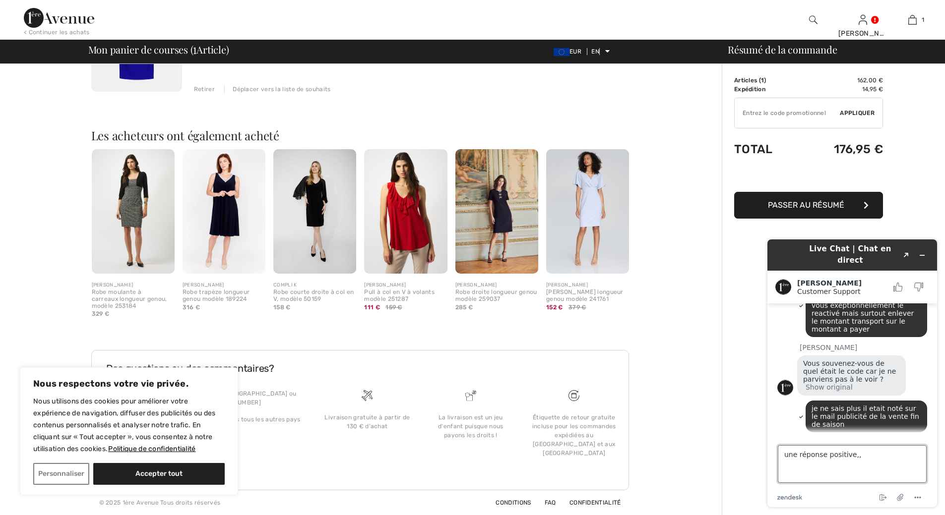
scroll to position [801, 0]
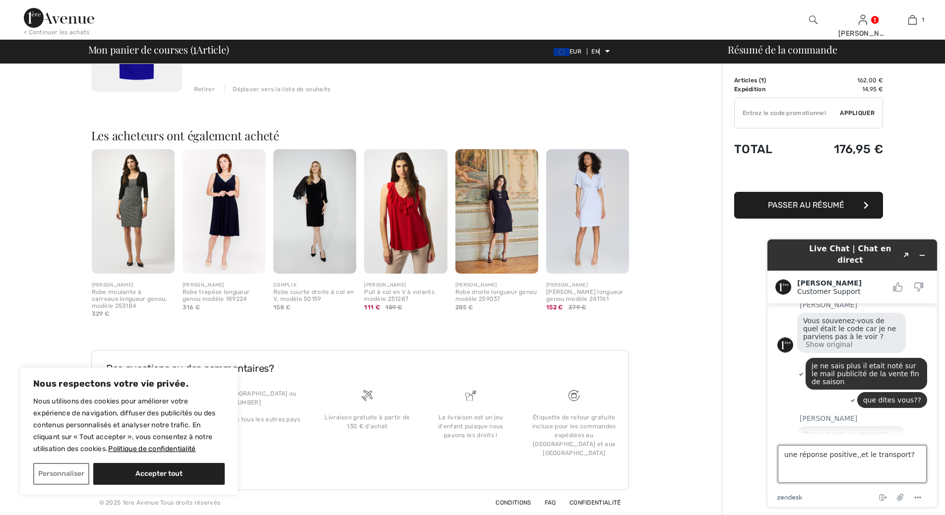
type textarea "une réponse positive,,et le transport??"
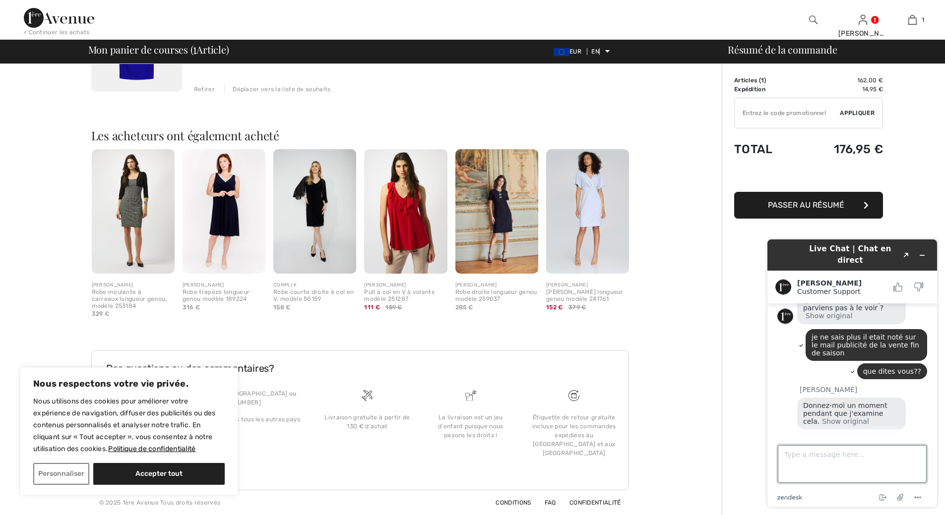
click at [791, 454] on textarea "Type a message here..." at bounding box center [852, 464] width 149 height 38
type textarea "c etait soldes de septembre 20%de rabais jusqu a fin septembre"
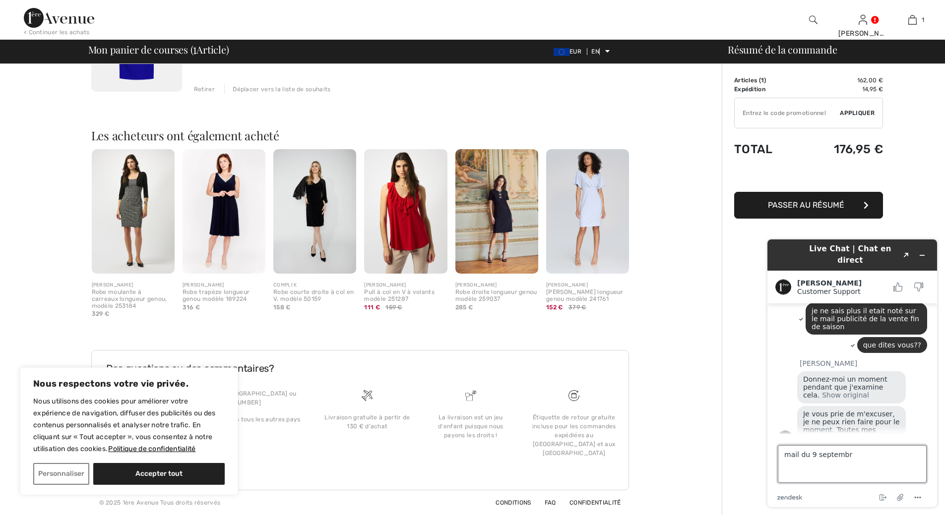
type textarea "mail du 9 septembre"
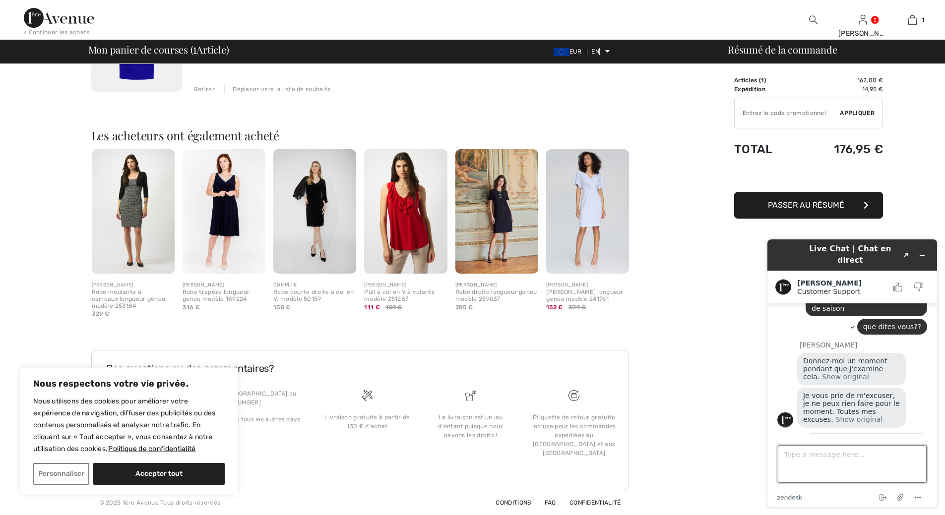
scroll to position [874, 0]
type textarea "c etait sur les articles soldés et jusqu a fin septembre ,je l ai retrouvé sur …"
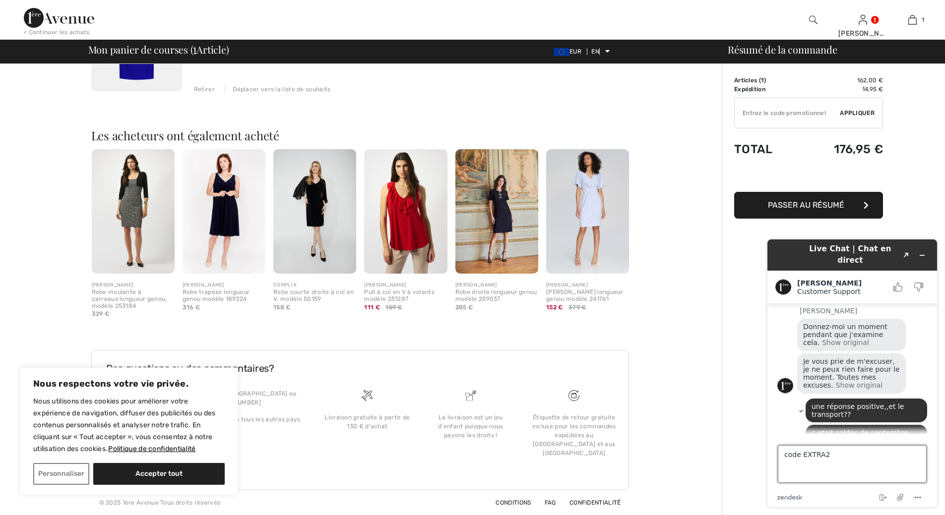
type textarea "code EXTRA20"
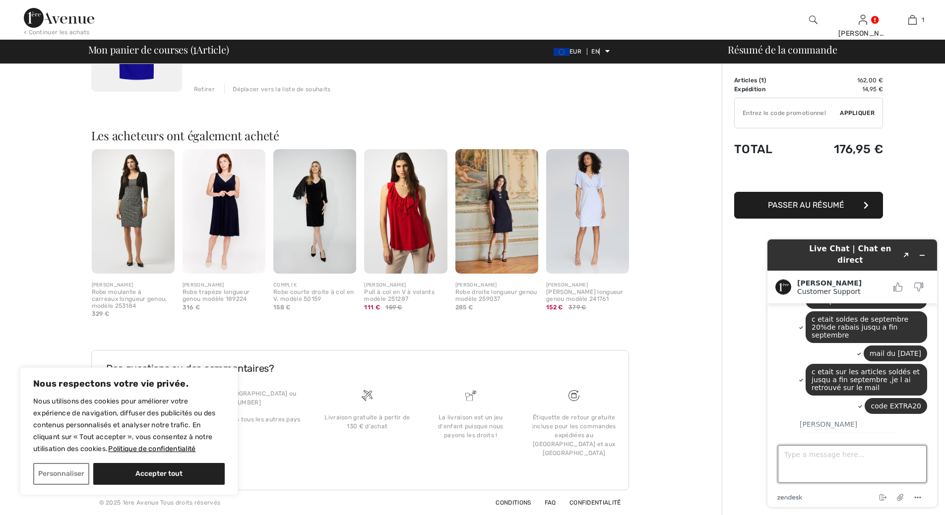
scroll to position [1022, 0]
click at [799, 458] on textarea "Type a message here..." at bounding box center [852, 464] width 149 height 38
type textarea "COMME J AI DEJA REMPLI LE FORMULAIRE BANCAIRE ?DOIS JE LE REFAIRE,,"
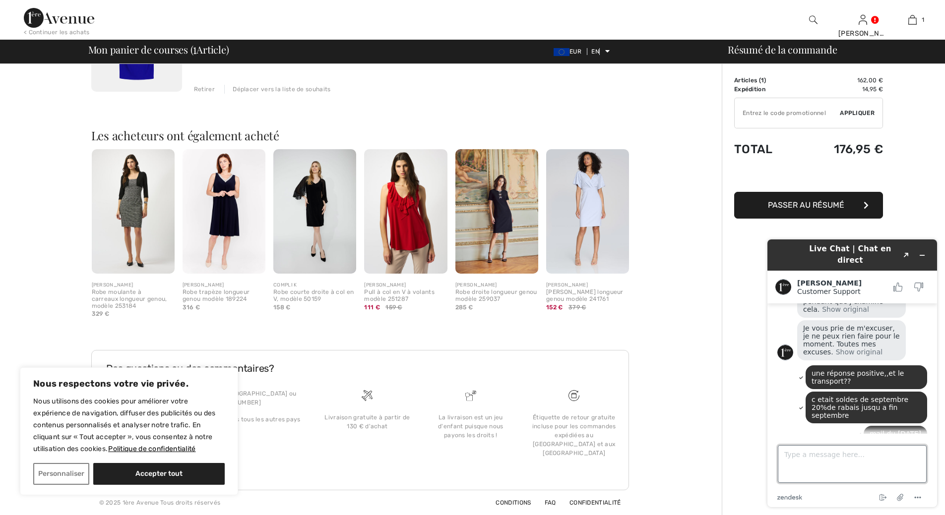
scroll to position [959, 0]
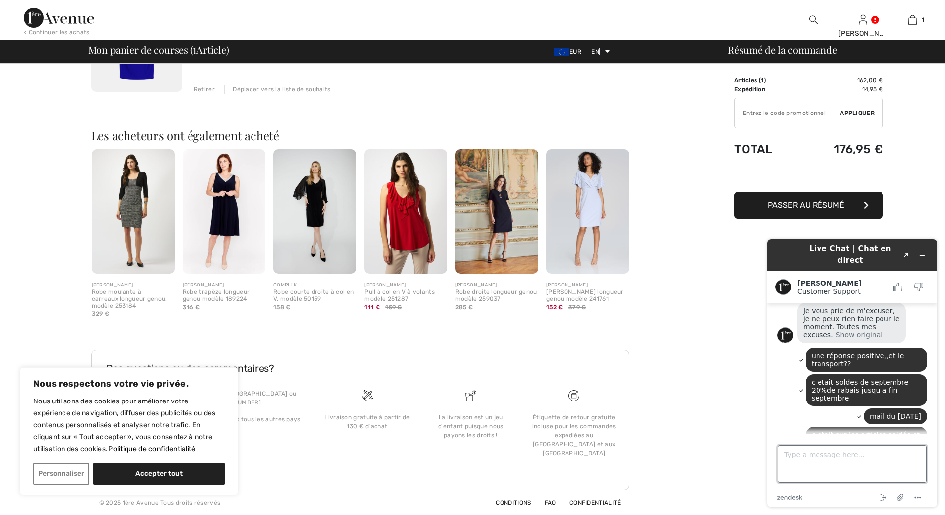
click at [799, 457] on textarea "Type a message here..." at bounding box center [852, 464] width 149 height 38
type textarea "9 septembre noté fin septembre"
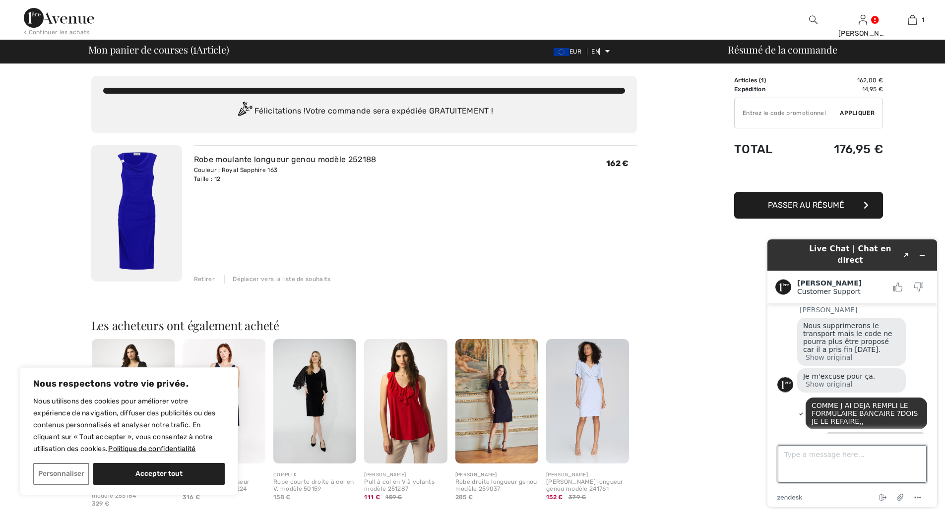
scroll to position [50, 0]
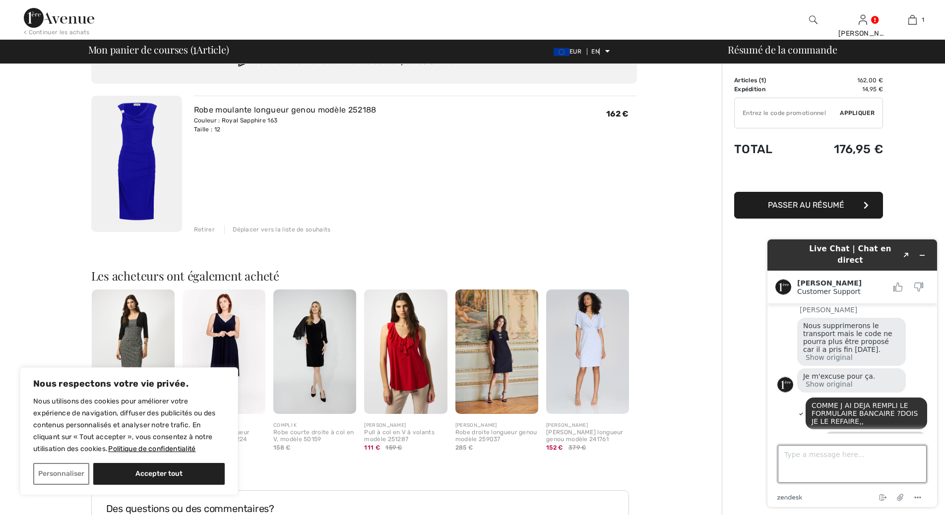
click at [792, 456] on textarea "Type a message here..." at bounding box center [852, 464] width 149 height 38
type textarea "mais le montant maxi va etre prelevé"
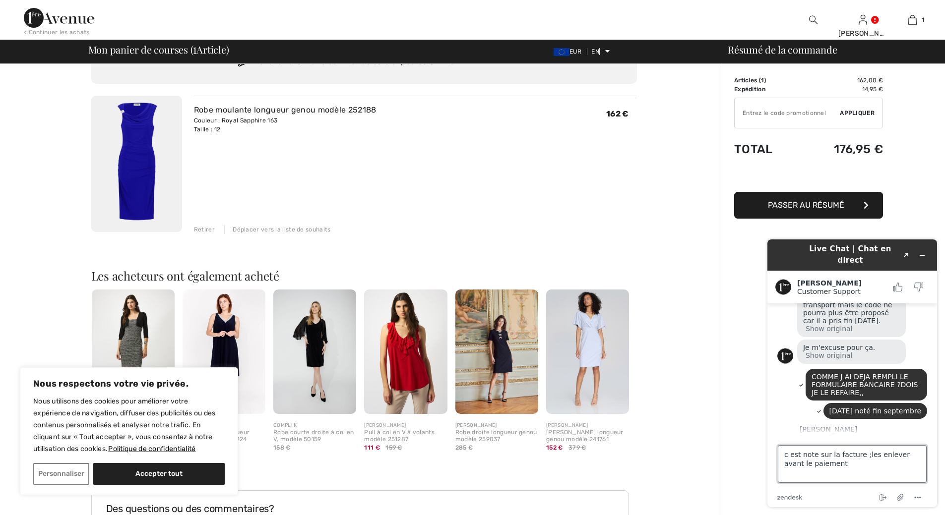
type textarea "c est note sur la facture ;les enlever avant le paiement"
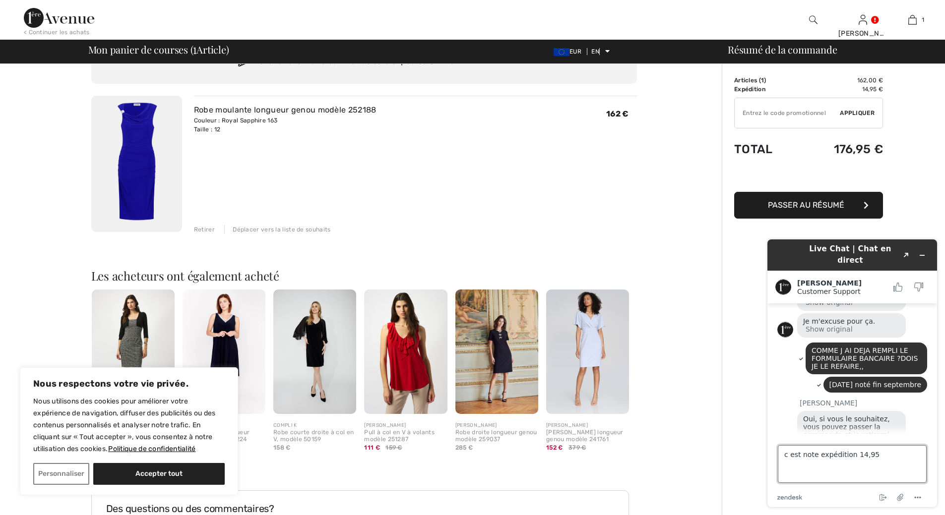
click at [868, 452] on textarea "c est note expédition 14,95" at bounding box center [852, 464] width 149 height 38
type textarea "c est note expédition 14,95e"
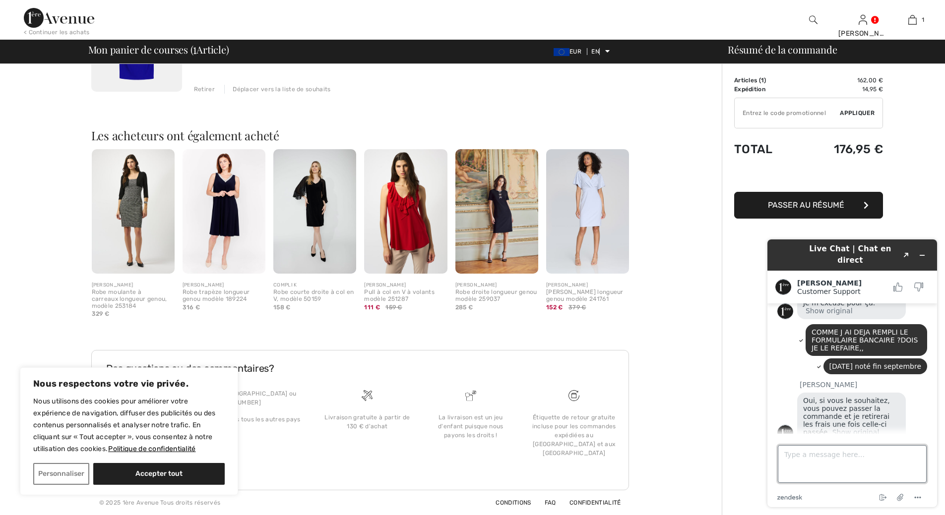
scroll to position [1270, 0]
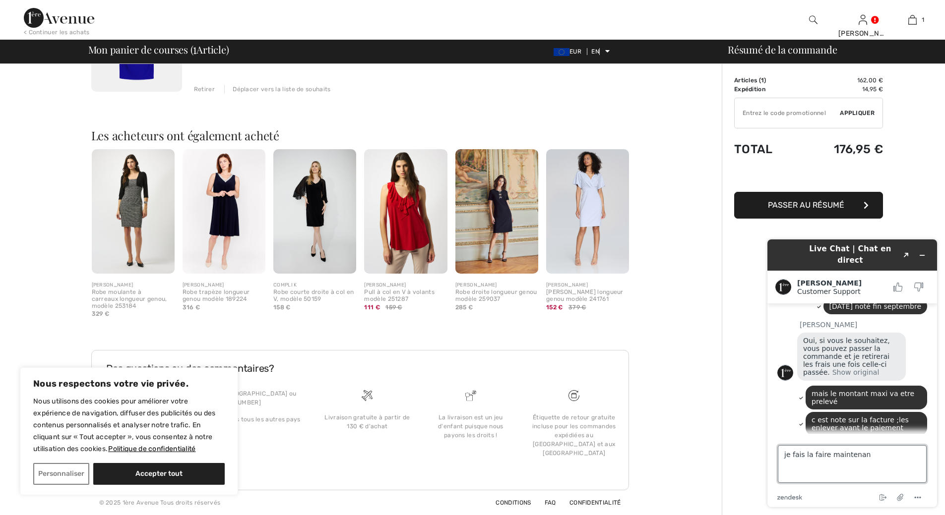
type textarea "je fais la faire maintenant"
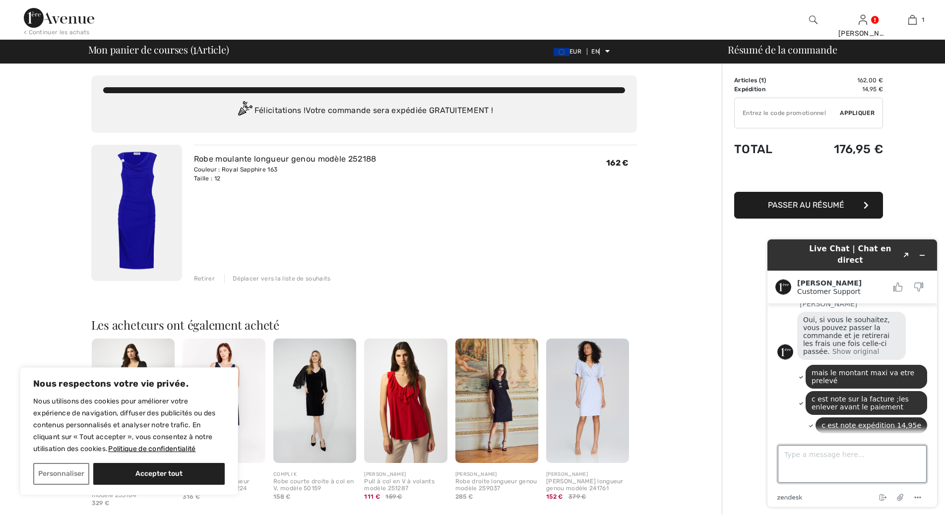
scroll to position [0, 0]
click at [794, 205] on font "Passer au résumé" at bounding box center [806, 204] width 76 height 9
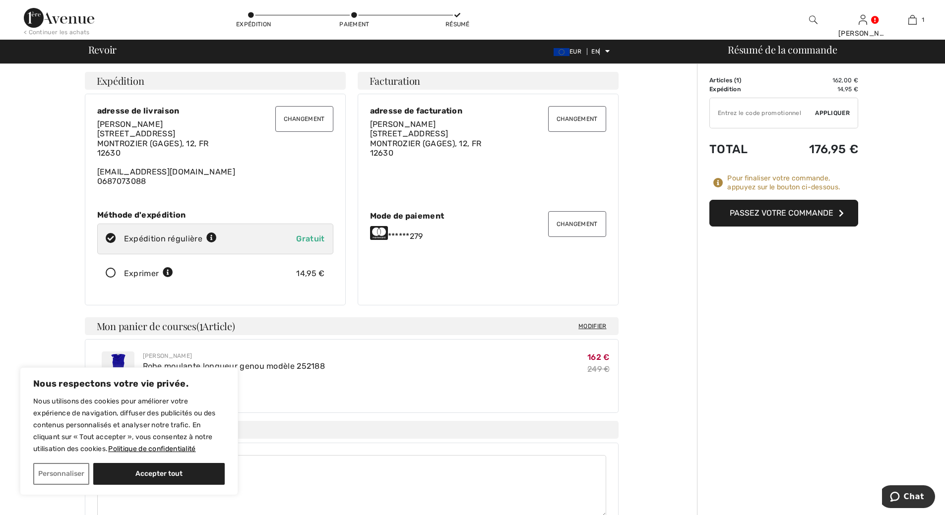
click at [742, 117] on input "TEXT" at bounding box center [762, 113] width 105 height 30
type input "E"
type input "EXTRA20"
click at [822, 112] on font "Appliquer" at bounding box center [832, 113] width 35 height 7
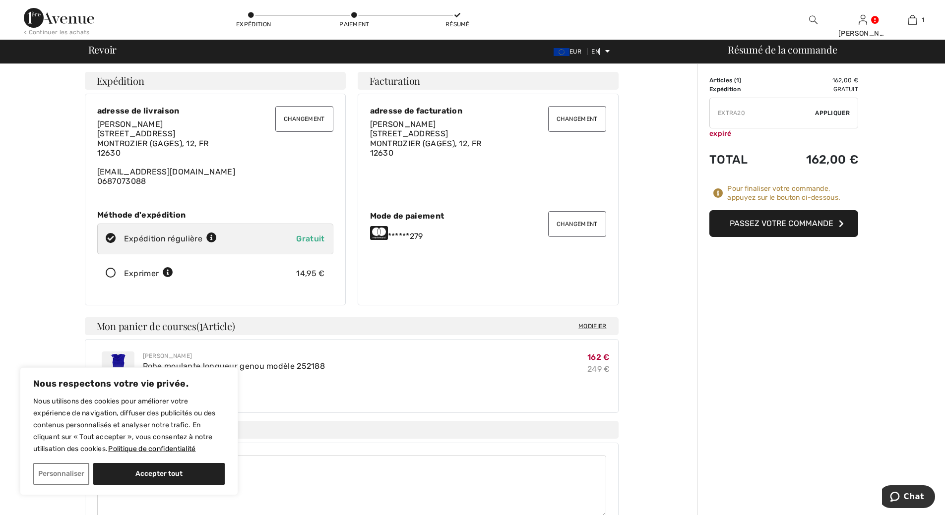
click at [788, 222] on font "Passez votre commande" at bounding box center [782, 223] width 104 height 9
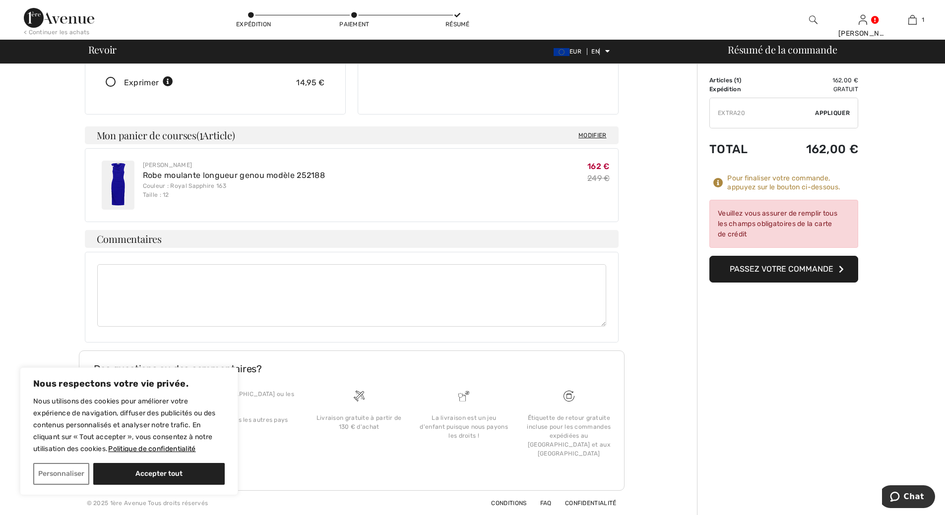
scroll to position [191, 0]
click at [782, 272] on font "Passez votre commande" at bounding box center [782, 268] width 104 height 9
click at [776, 268] on font "Passez votre commande" at bounding box center [782, 268] width 104 height 9
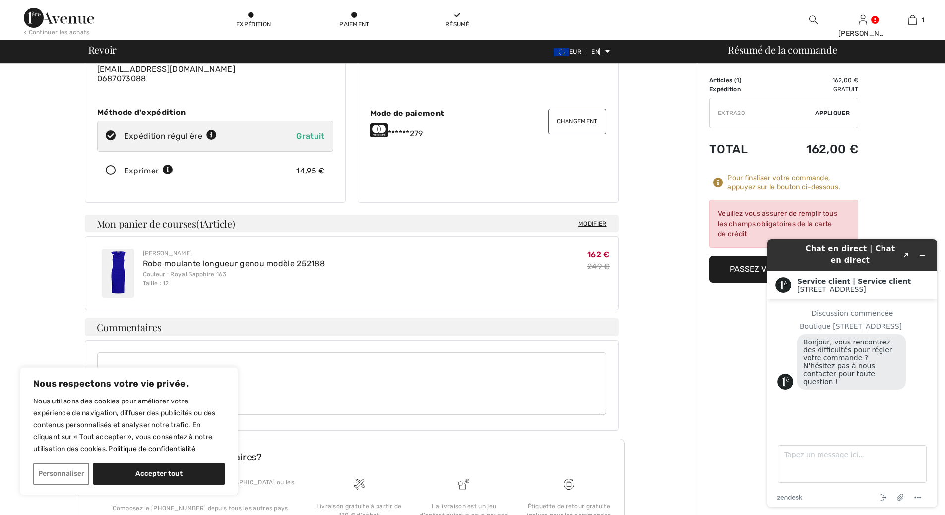
scroll to position [92, 0]
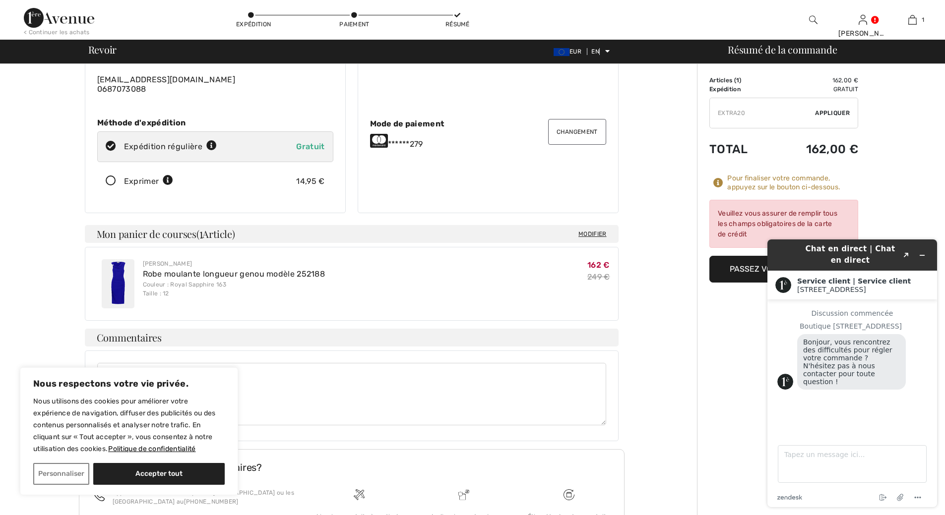
click at [741, 272] on font "Passez votre commande" at bounding box center [782, 268] width 104 height 9
click at [795, 455] on textarea "Tapez un message ici..." at bounding box center [852, 464] width 149 height 38
type textarea "JE NE PEUX PASSER LA COMMANDE POURQUOI"
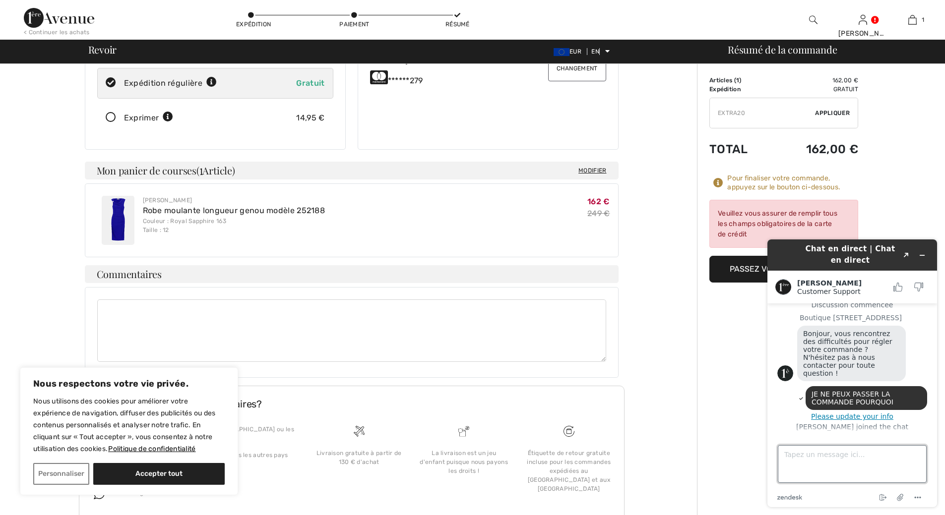
scroll to position [191, 0]
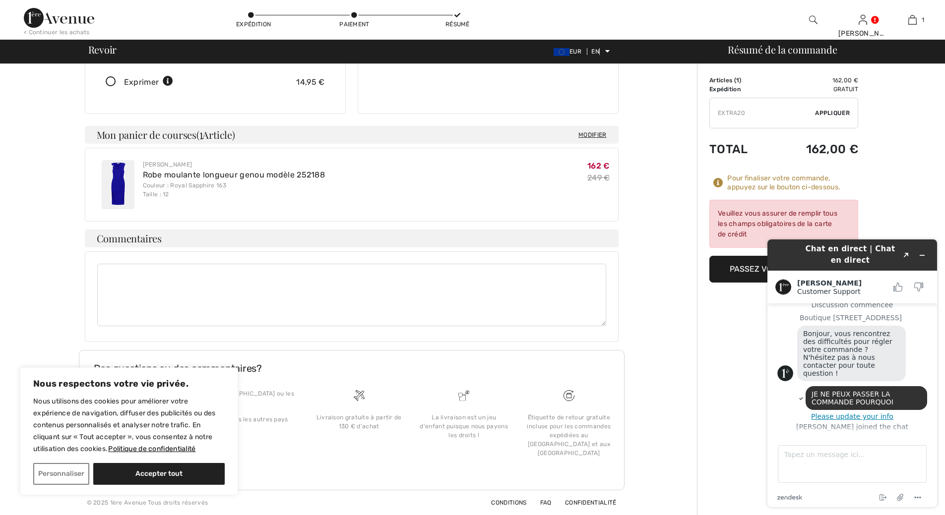
click at [743, 268] on font "Passez votre commande" at bounding box center [782, 268] width 104 height 9
click at [739, 269] on font "Passez votre commande" at bounding box center [782, 268] width 104 height 9
click at [743, 234] on font "Veuillez vous assurer de remplir tous les champs obligatoires de la carte de cr…" at bounding box center [778, 223] width 120 height 29
click at [755, 217] on font "Veuillez vous assurer de remplir tous les champs obligatoires de la carte de cr…" at bounding box center [778, 223] width 120 height 29
click at [755, 183] on div "Pour finaliser votre commande, appuyez sur le bouton ci-dessous." at bounding box center [792, 183] width 131 height 18
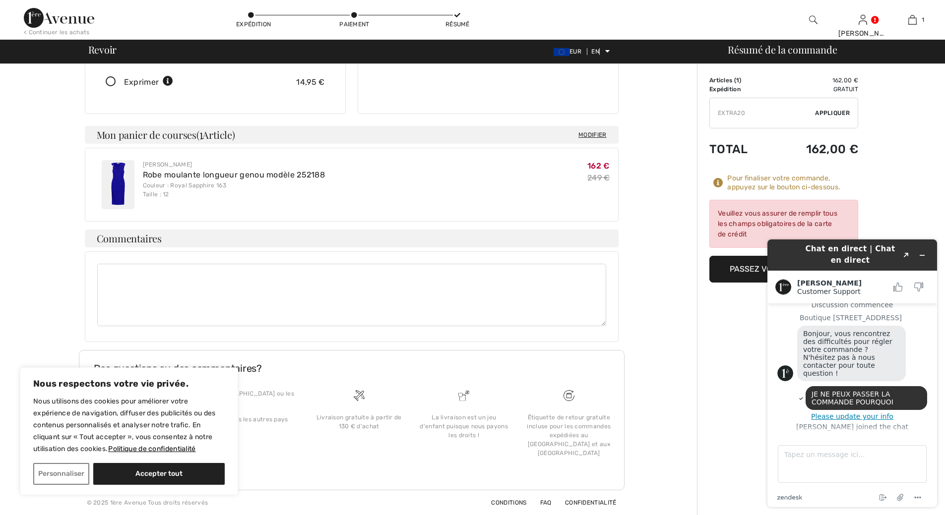
click at [719, 183] on icon at bounding box center [718, 183] width 10 height 10
click at [740, 272] on font "Passez votre commande" at bounding box center [782, 268] width 104 height 9
click at [802, 461] on textarea "Tapez un message ici..." at bounding box center [852, 464] width 149 height 38
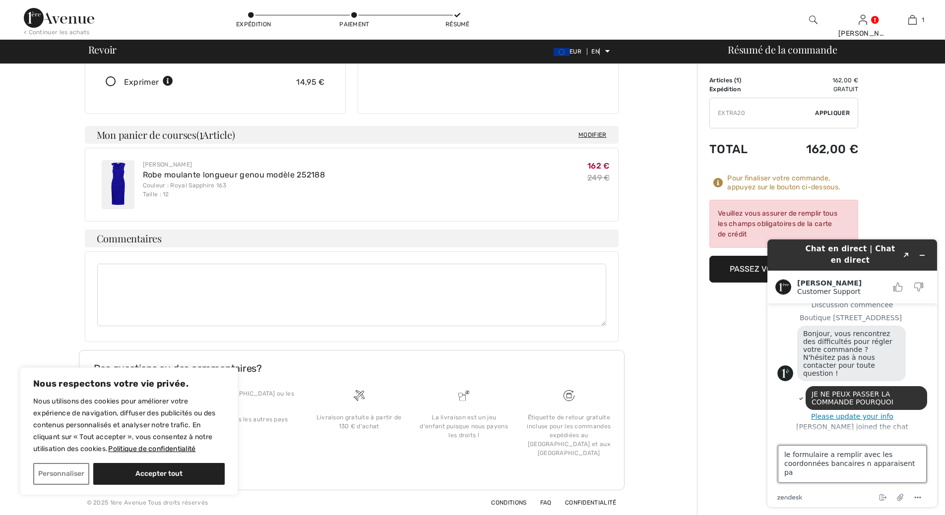
type textarea "le formulaire a remplir avec les coordonnées bancaires n apparaisent pas"
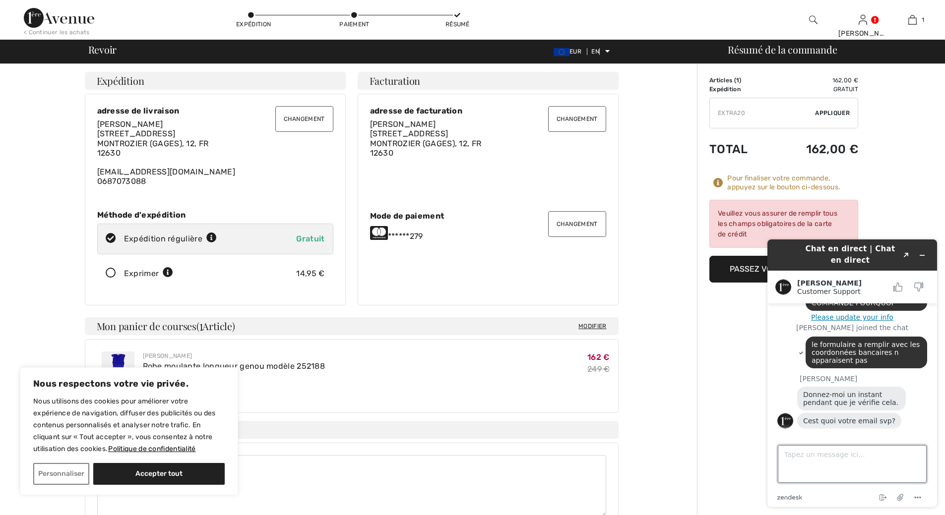
scroll to position [111, 0]
click at [799, 453] on textarea "Tapez un message ici..." at bounding box center [852, 464] width 149 height 38
type textarea "[EMAIL_ADDRESS][DOMAIN_NAME]"
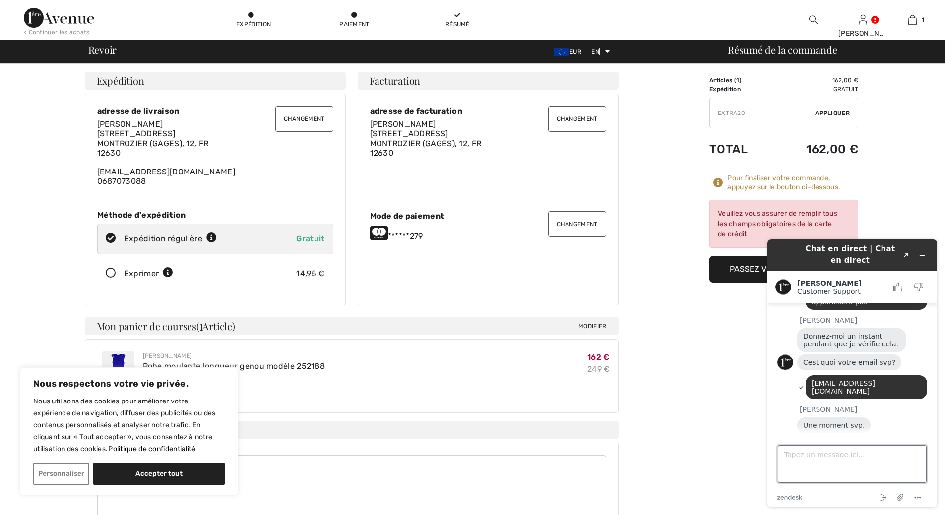
scroll to position [194, 0]
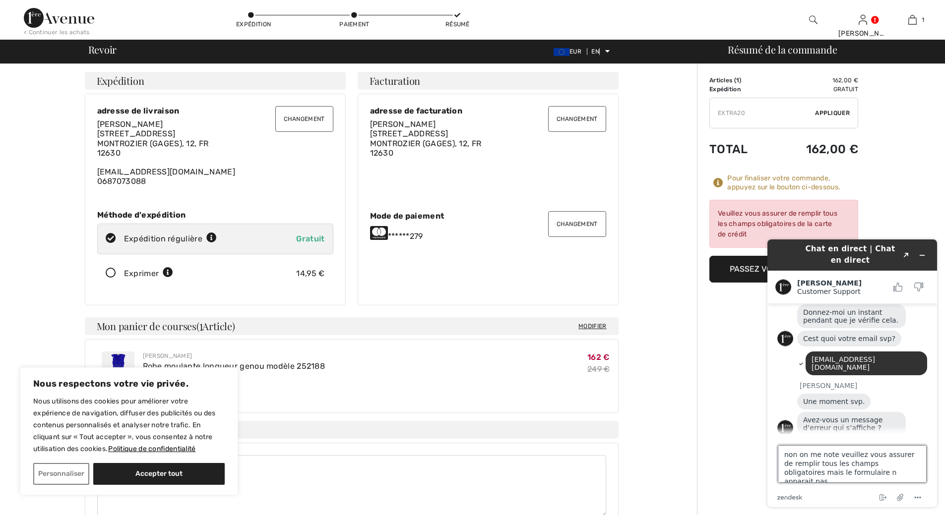
type textarea "non on me note veuillez vous assurer de remplir tous les champs obligatoires ma…"
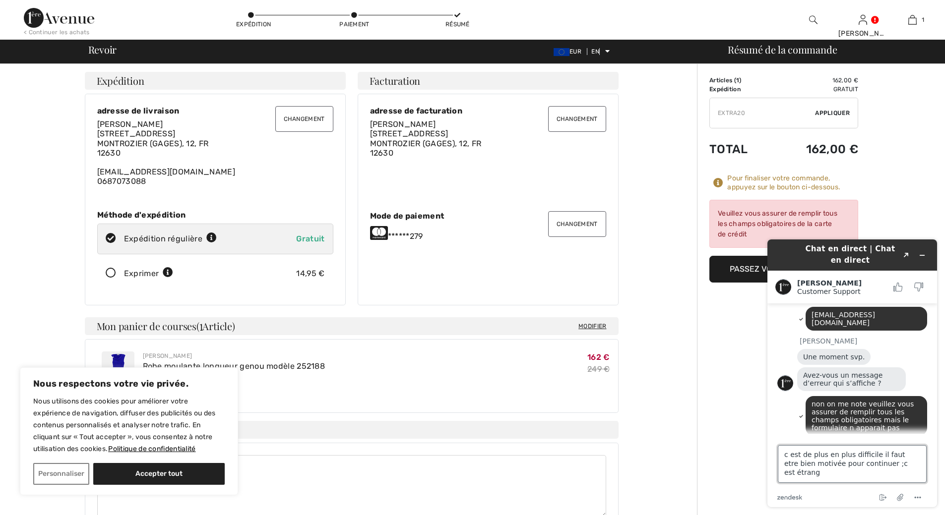
type textarea "c est de plus en plus difficile il faut etre bien motivée pour continuer ;c est…"
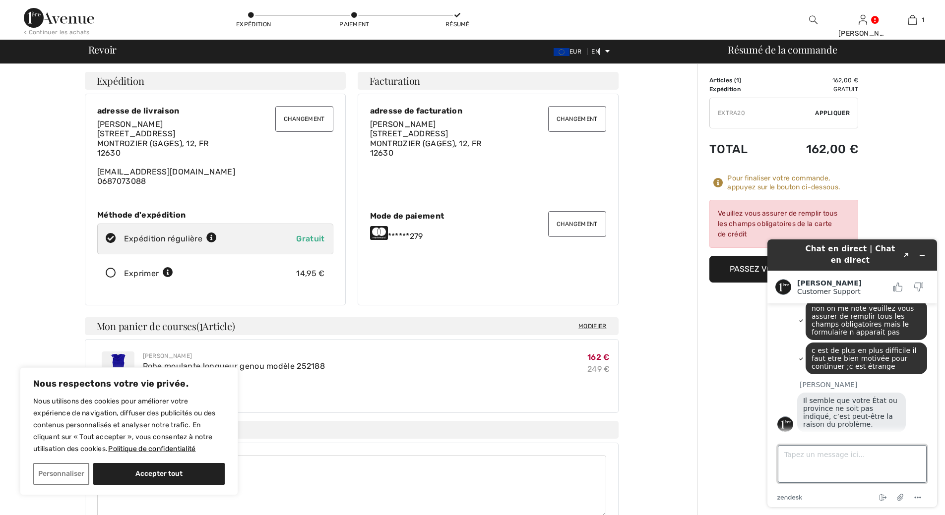
scroll to position [332, 0]
type textarea "p"
type textarea "si FR est mentionné"
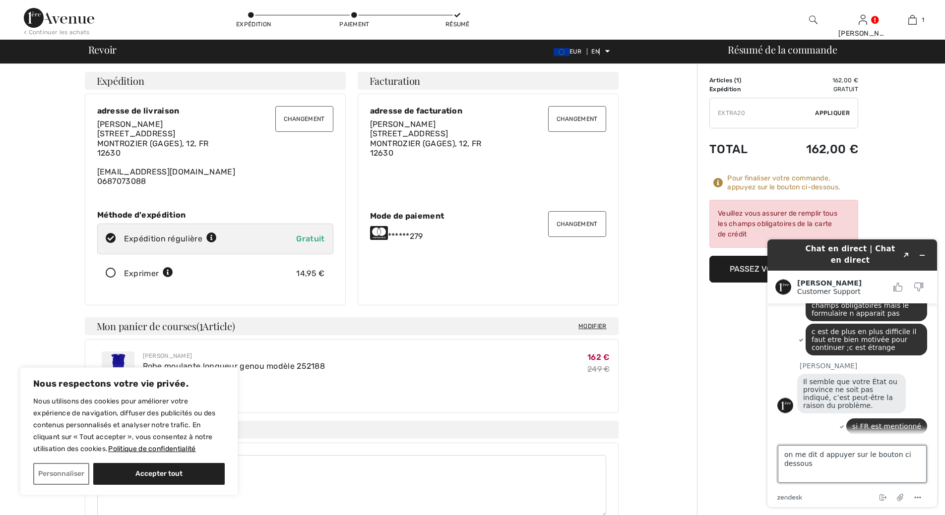
scroll to position [356, 0]
type textarea "on me dit d appuyer sur le bouton ci dessous EN VAIN"
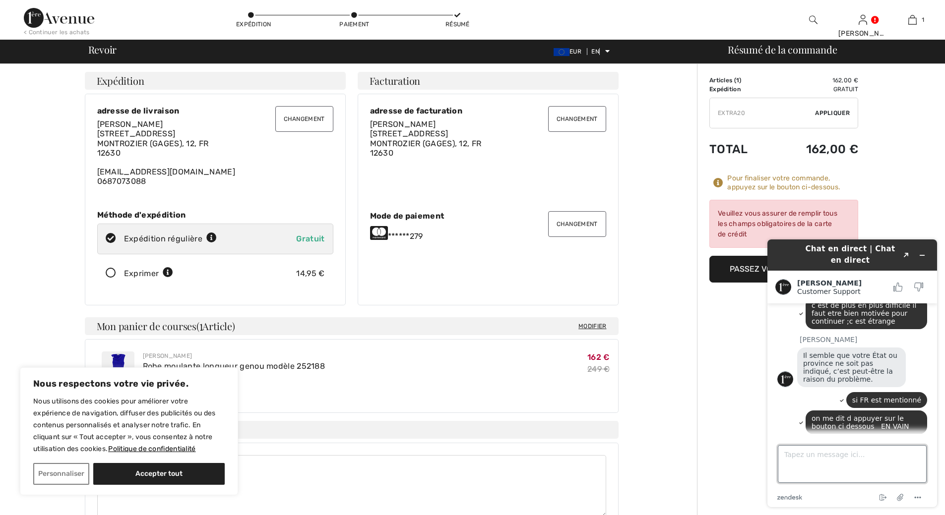
scroll to position [399, 0]
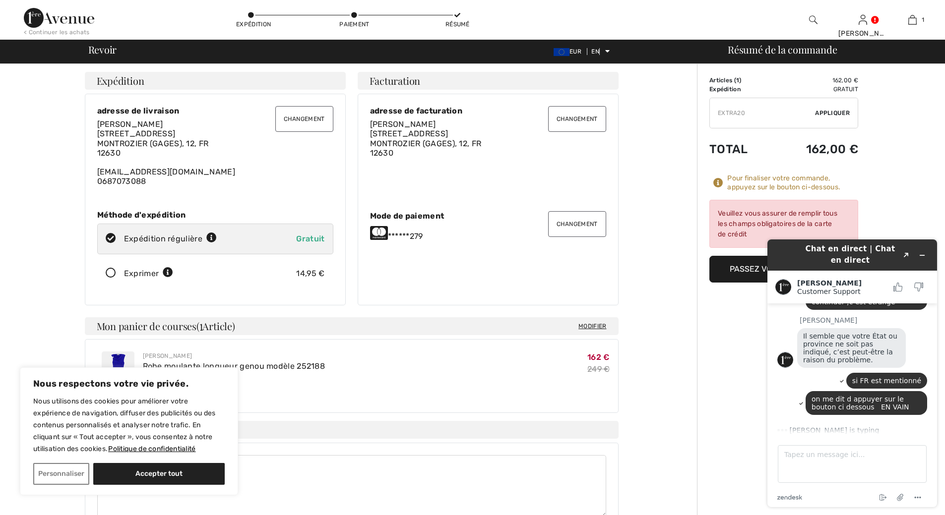
click at [746, 268] on font "Passez votre commande" at bounding box center [782, 268] width 104 height 9
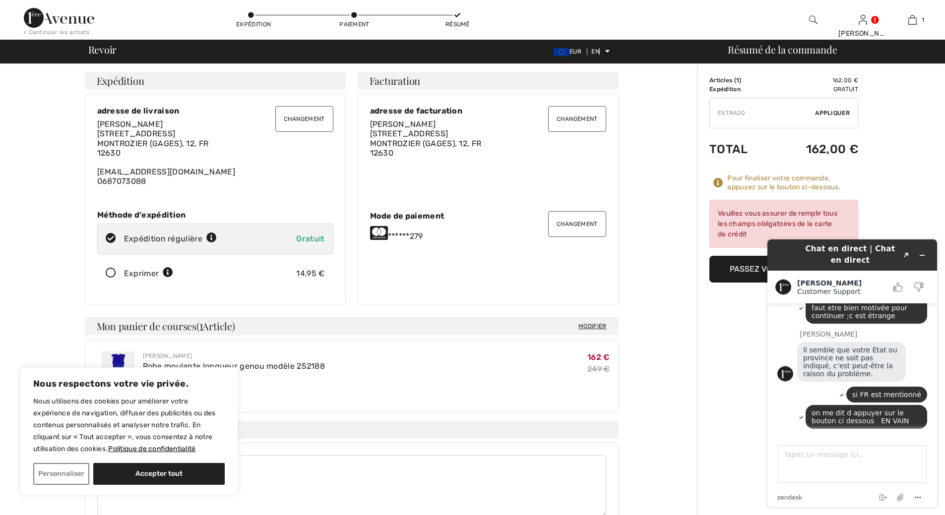
scroll to position [415, 0]
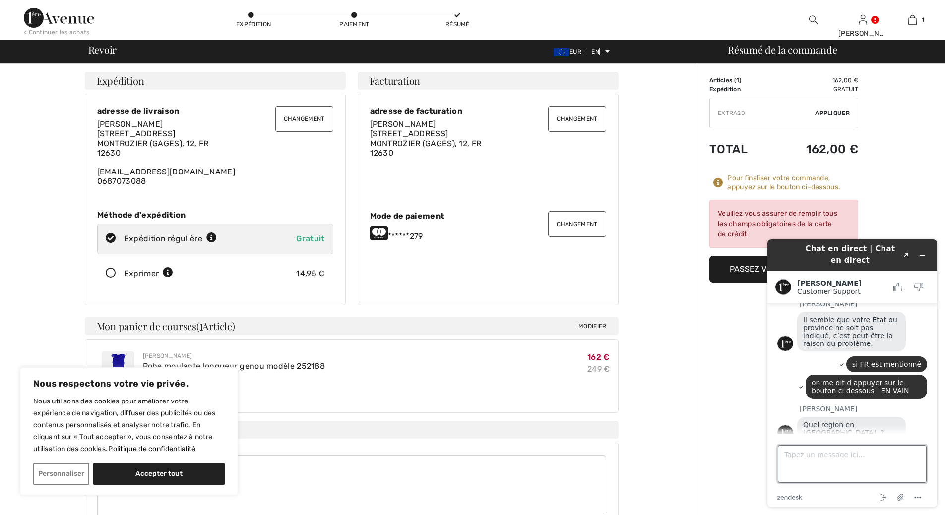
click at [793, 452] on textarea "Tapez un message ici..." at bounding box center [852, 464] width 149 height 38
type textarea "12630"
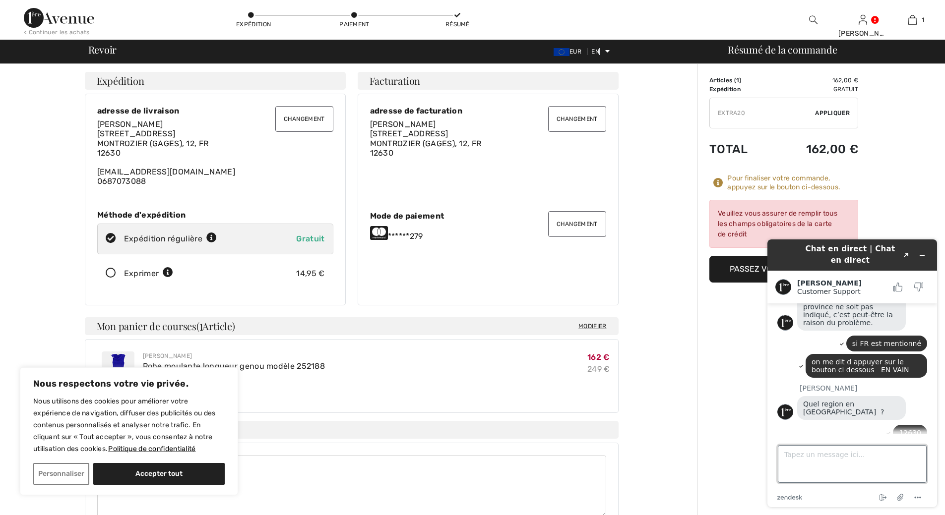
scroll to position [438, 0]
click at [746, 271] on font "Passez votre commande" at bounding box center [782, 268] width 104 height 9
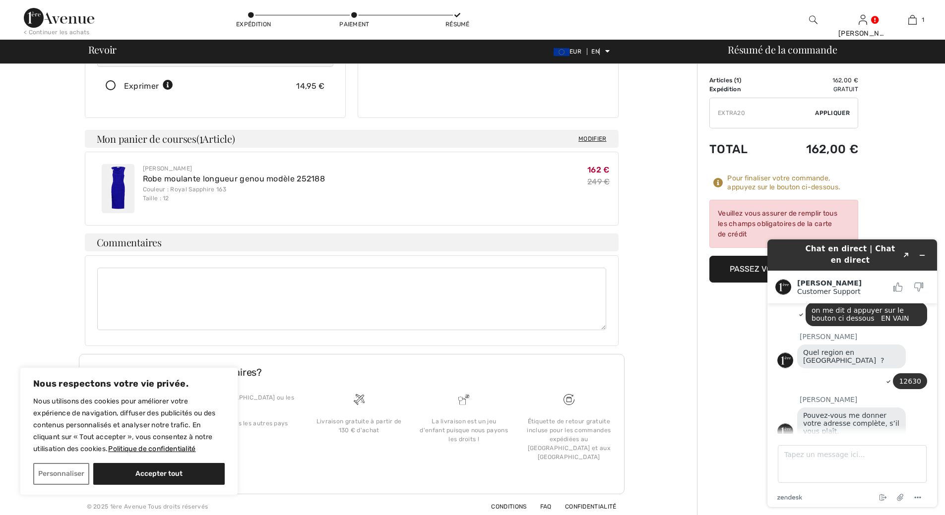
scroll to position [191, 0]
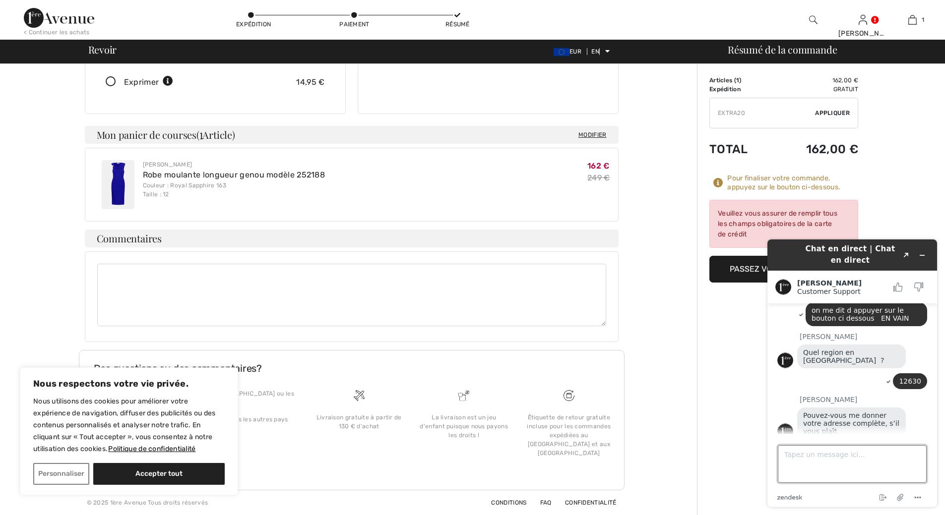
click at [786, 463] on textarea "Tapez un message ici..." at bounding box center [852, 464] width 149 height 38
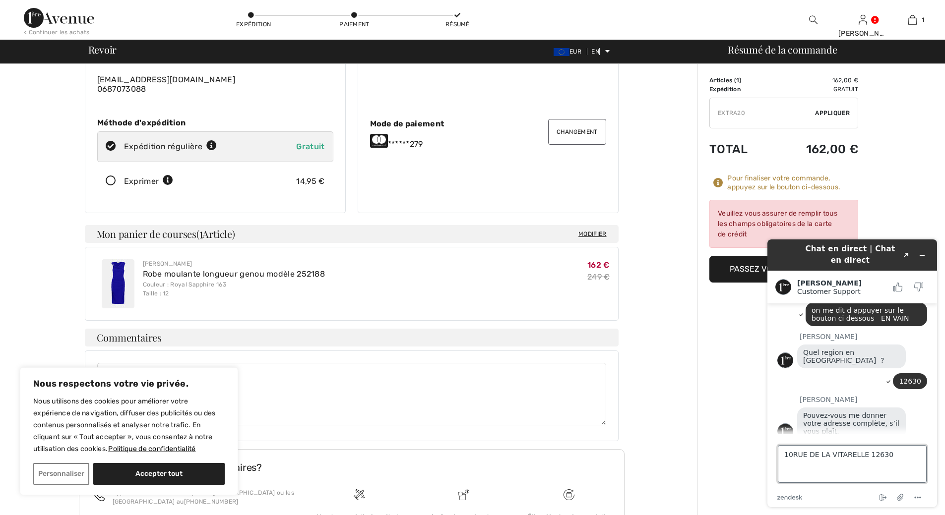
scroll to position [142, 0]
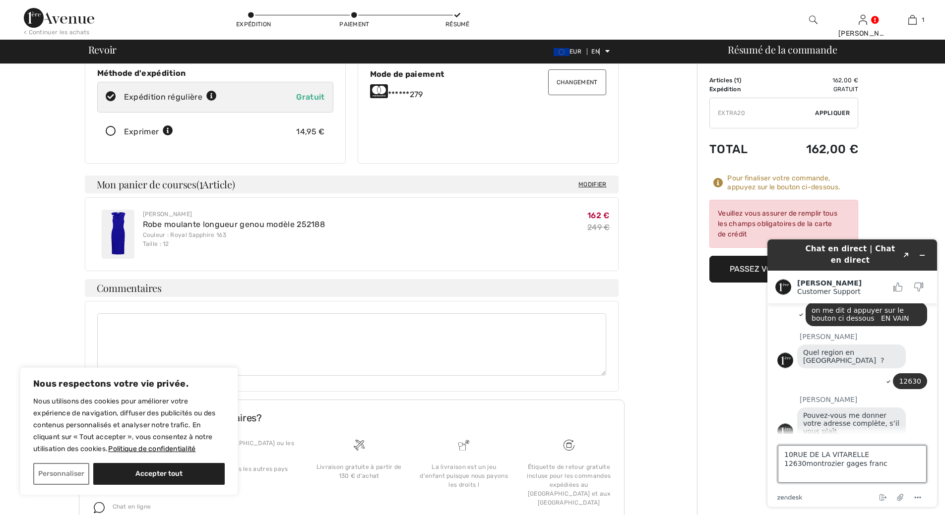
type textarea "10RUE DE LA VITARELLE 12630montrozier gages france"
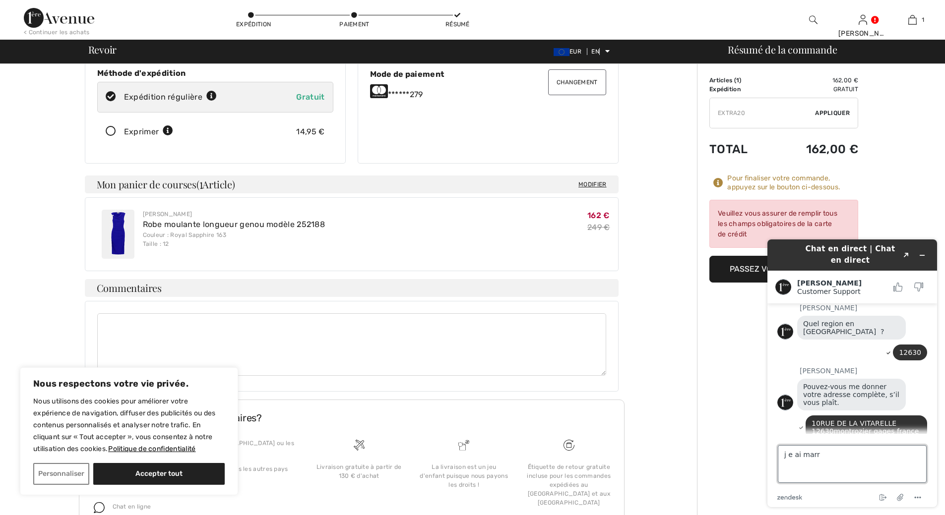
type textarea "j e ai marre"
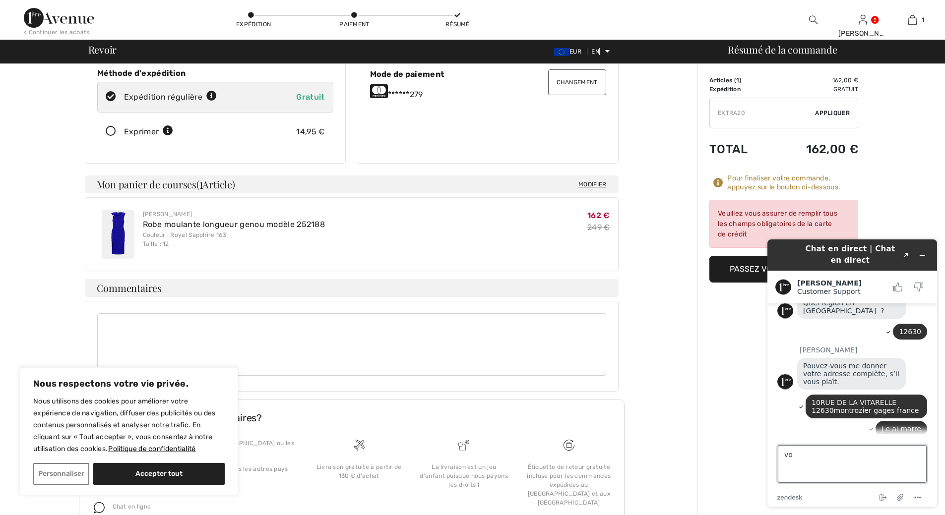
scroll to position [535, 0]
type textarea "voir avec AMANDA"
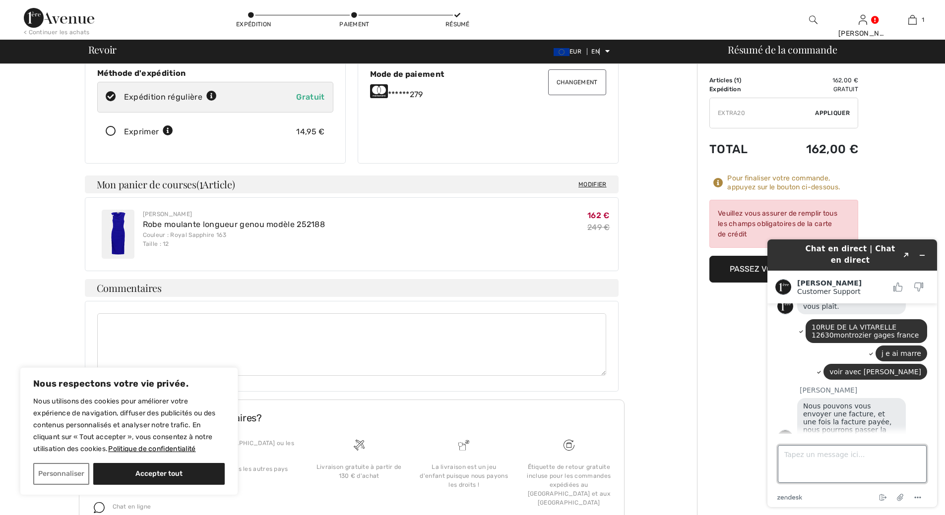
scroll to position [615, 0]
type textarea "OK"
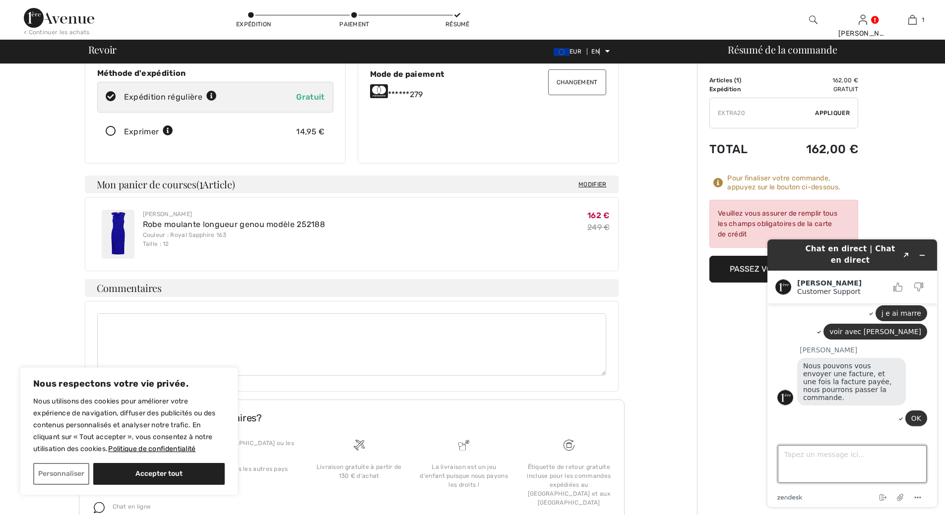
scroll to position [677, 0]
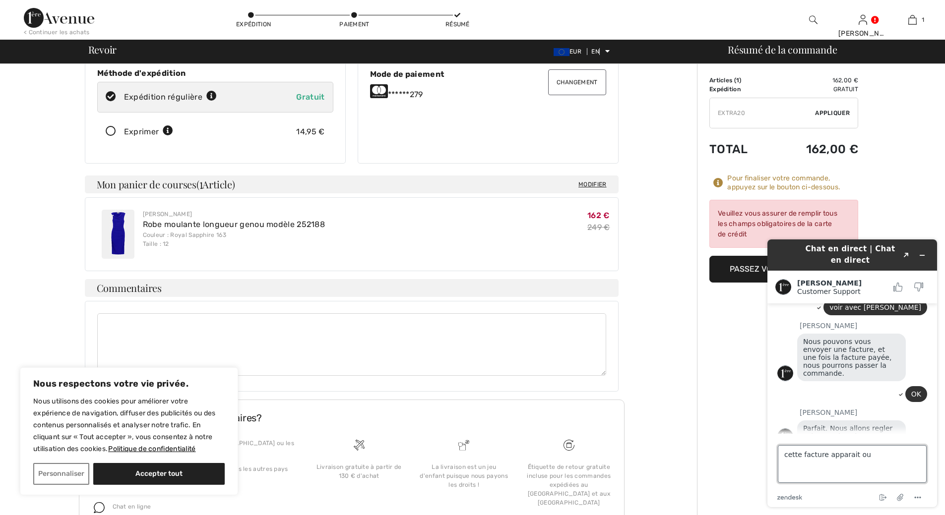
type textarea "cette facture apparait ou?"
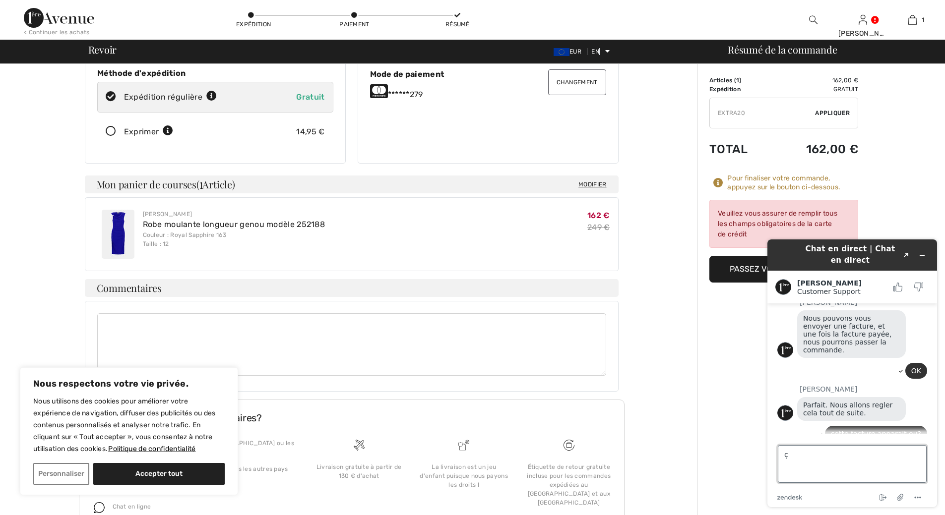
scroll to position [741, 0]
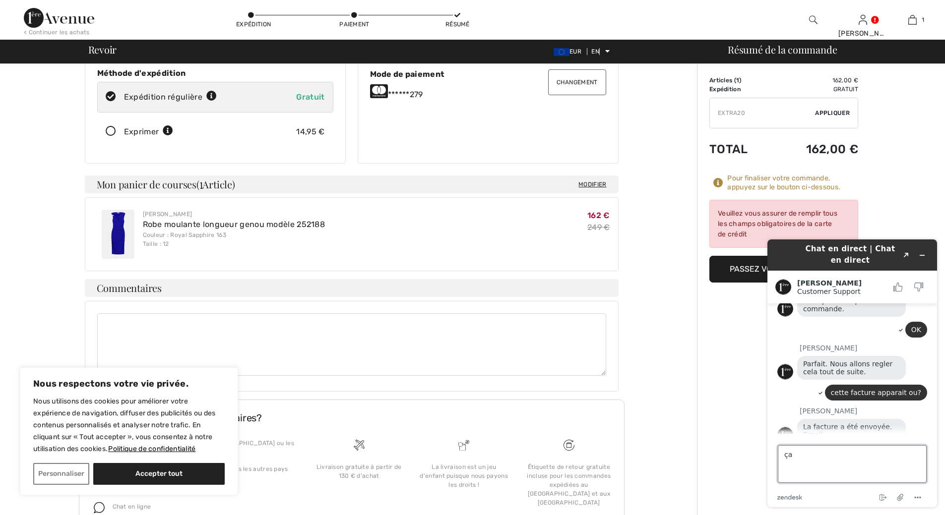
type textarea "ç"
type textarea "ça fait 2h que je suis en galére"
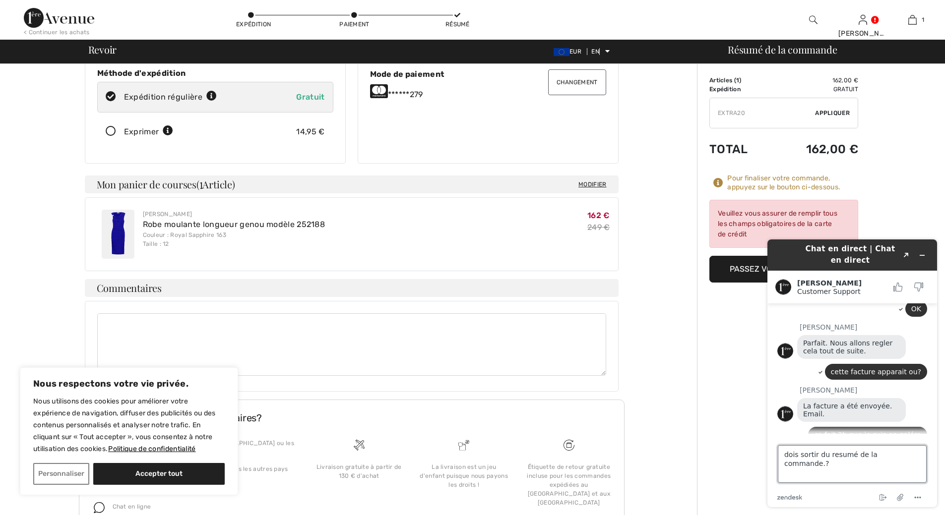
type textarea "dois sortir du résumé de la commande.?"
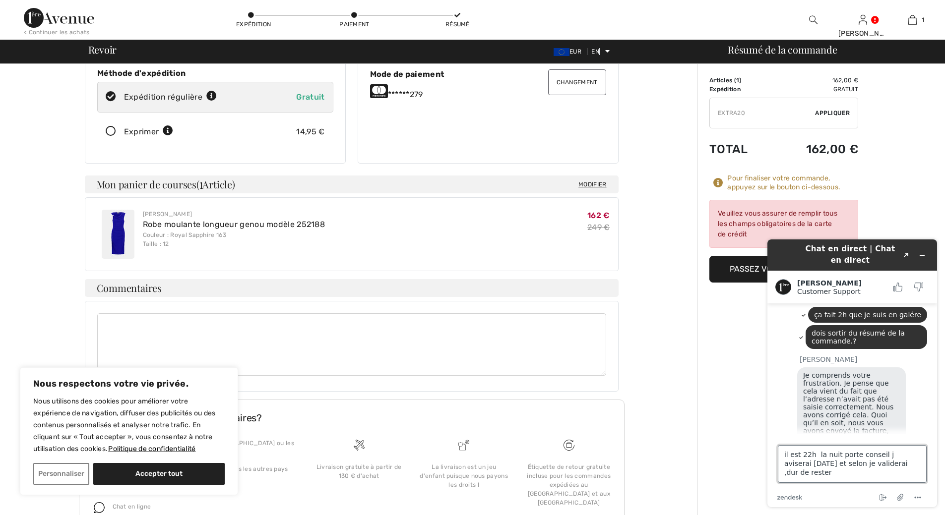
scroll to position [880, 0]
click at [830, 476] on textarea "il est 22h la nuit porte conseil j aviserai demain et selon je validerai ,dur d…" at bounding box center [852, 464] width 149 height 38
type textarea "il est 22h la nuit porte conseil j aviserai demain et selon je validerai ,dur d…"
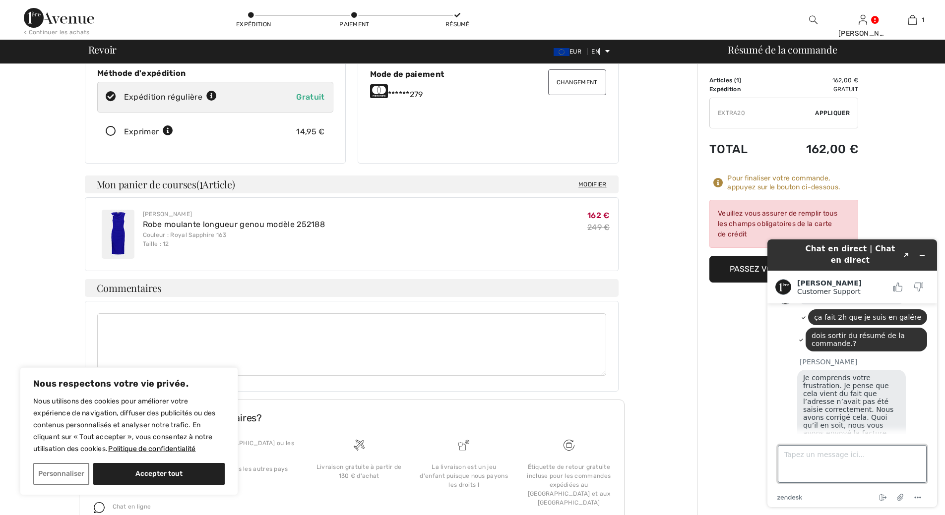
scroll to position [917, 0]
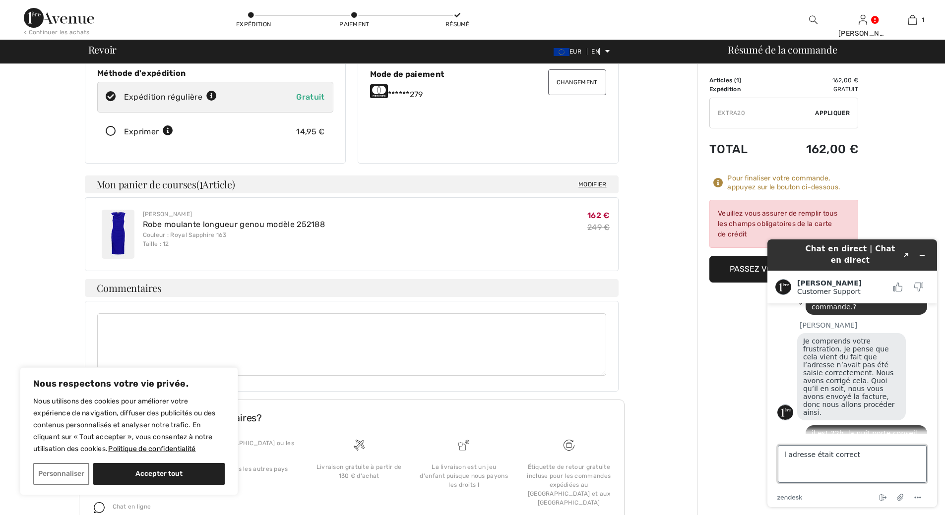
type textarea "l adresse était correcte"
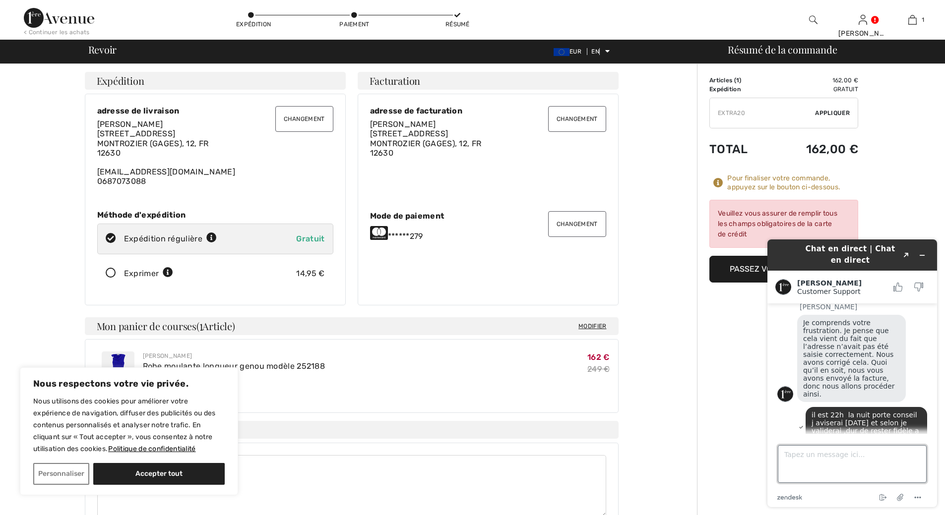
scroll to position [50, 0]
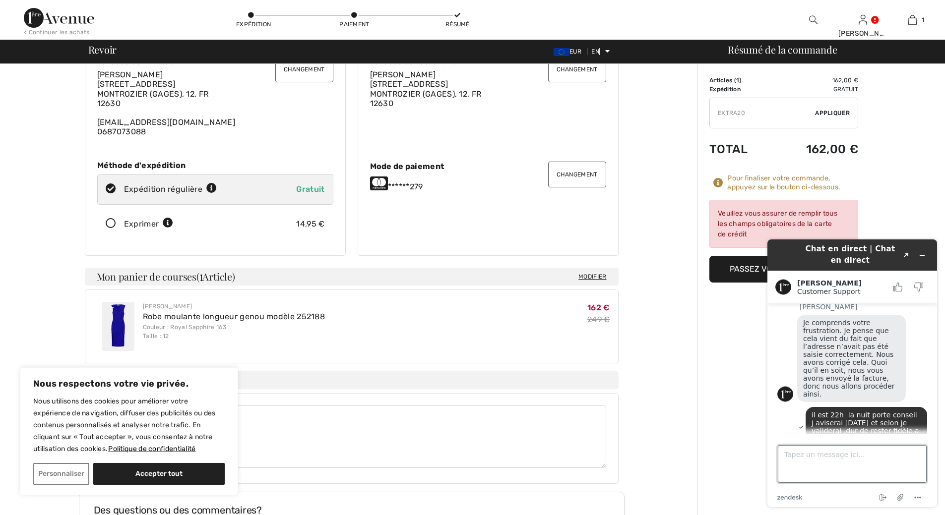
click at [797, 460] on textarea "Tapez un message ici..." at bounding box center [852, 464] width 149 height 38
type textarea "ne pas la modifier"
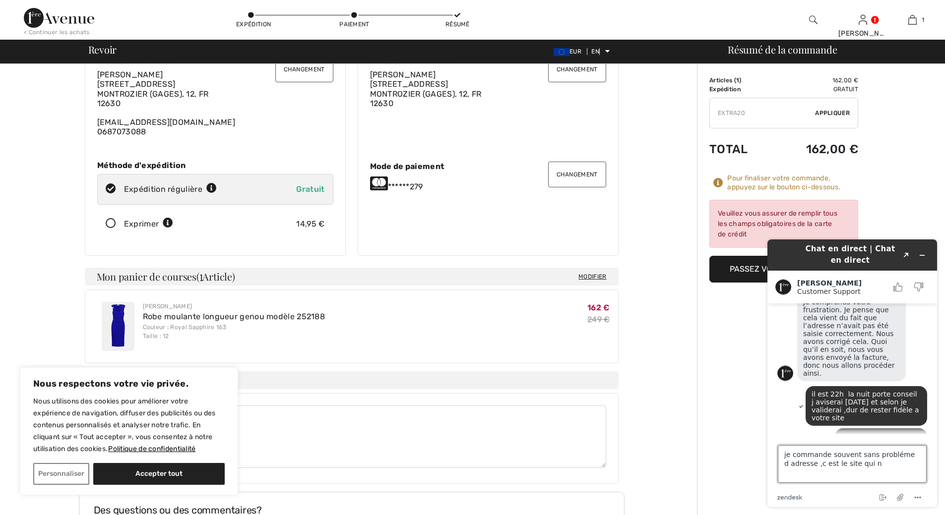
scroll to position [953, 0]
type textarea "je commande souvent sans probléme d adresse ,c est le site qui n est pas au poi…"
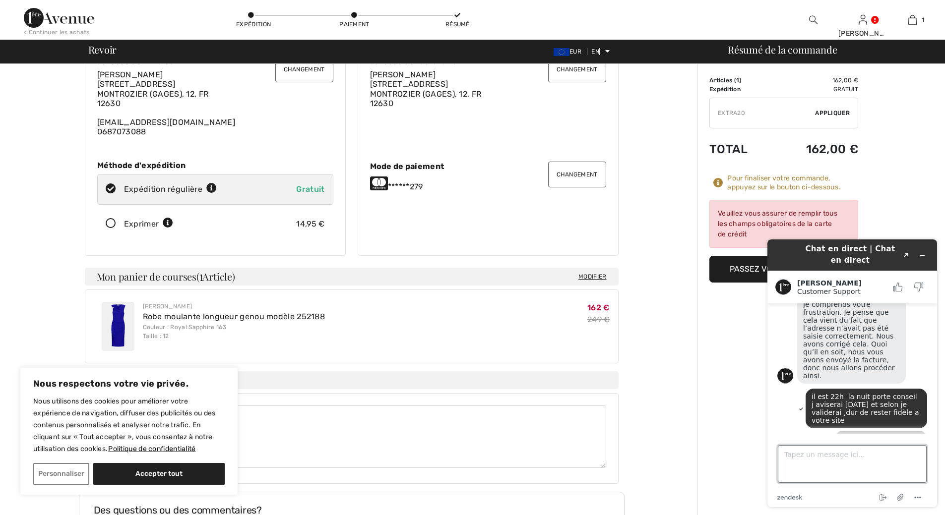
scroll to position [987, 0]
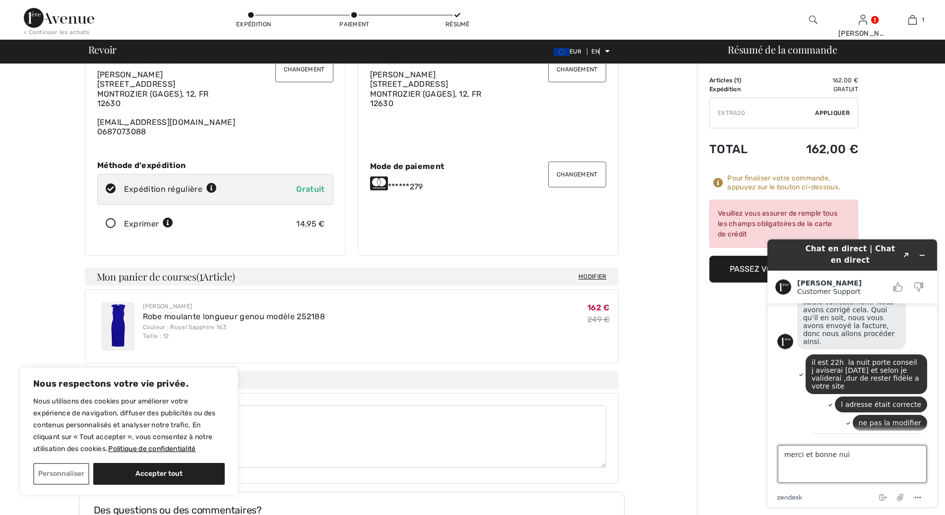
type textarea "merci et bonne nuit"
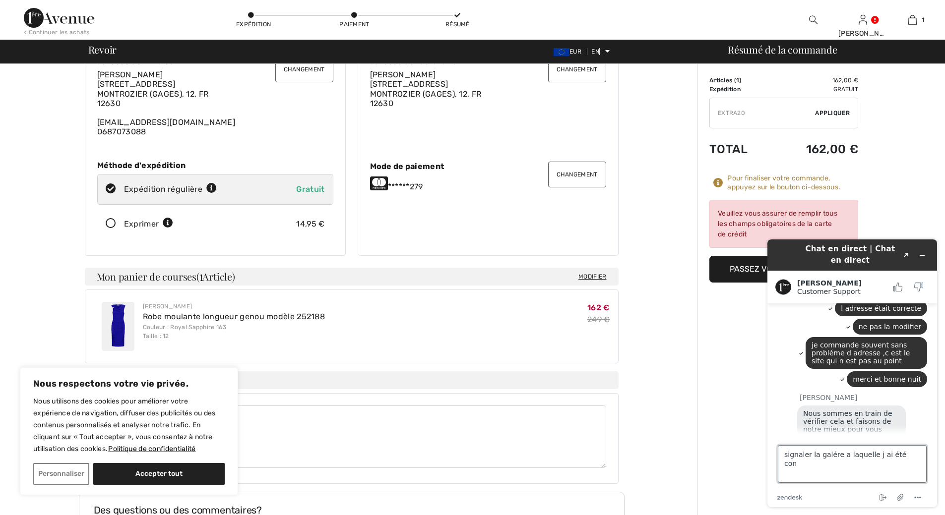
scroll to position [1081, 0]
type textarea "signaler la galére a laquelle j ai été confrontée"
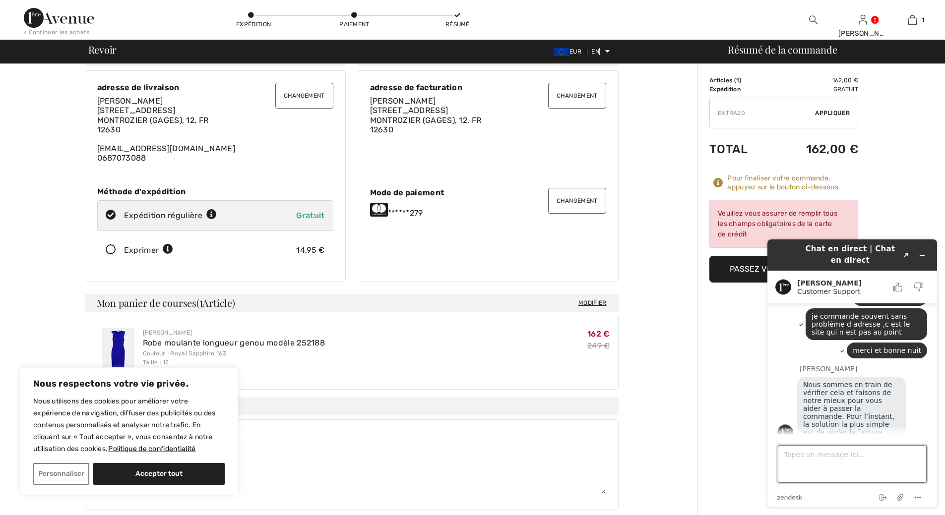
scroll to position [0, 0]
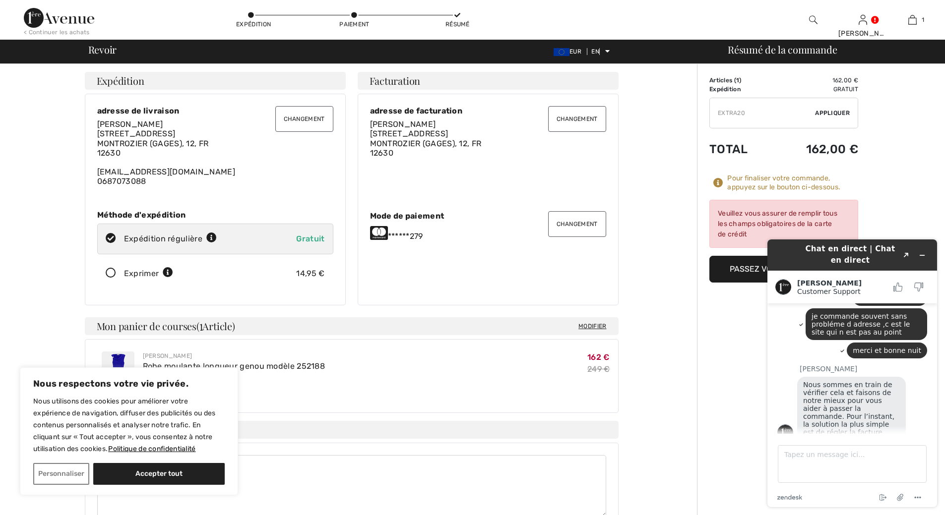
click at [922, 377] on div "Nous sommes en train de vérifier cela et faisons de notre mieux pour vous aider…" at bounding box center [862, 410] width 130 height 66
